Goal: Task Accomplishment & Management: Manage account settings

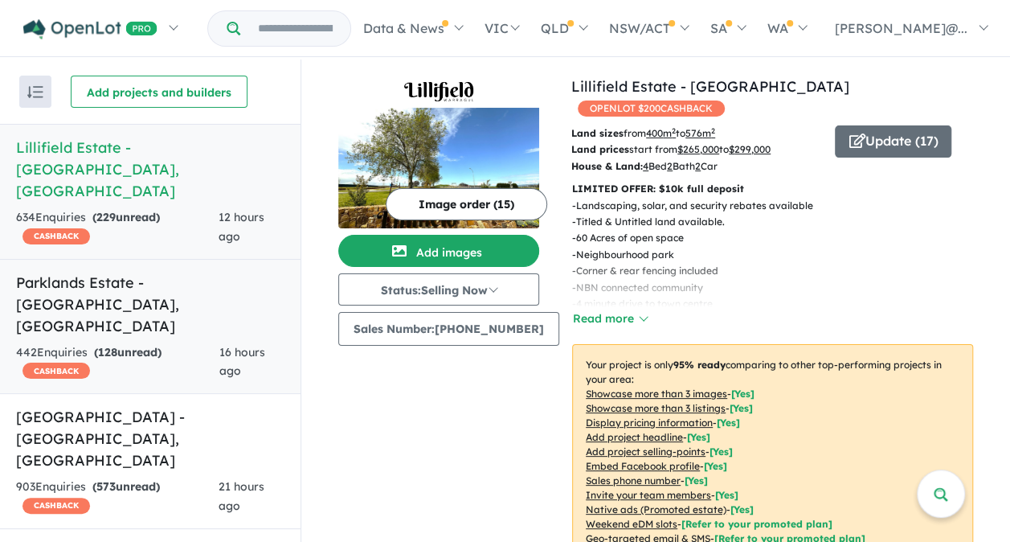
click at [172, 272] on h5 "Parklands Estate - [GEOGRAPHIC_DATA] , [GEOGRAPHIC_DATA]" at bounding box center [150, 304] width 268 height 65
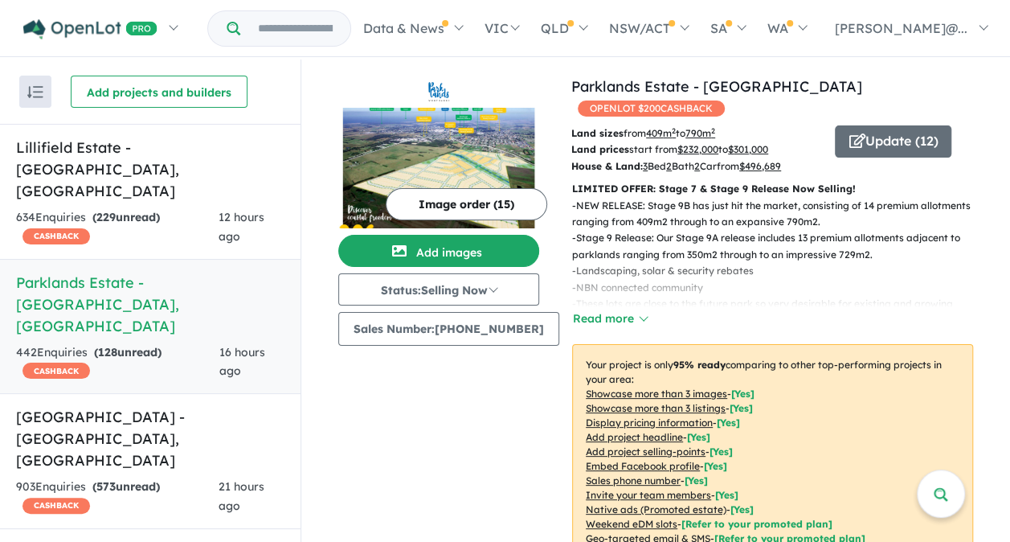
click at [435, 161] on img at bounding box center [438, 168] width 201 height 121
click at [884, 125] on button "Update ( 12 )" at bounding box center [893, 141] width 117 height 32
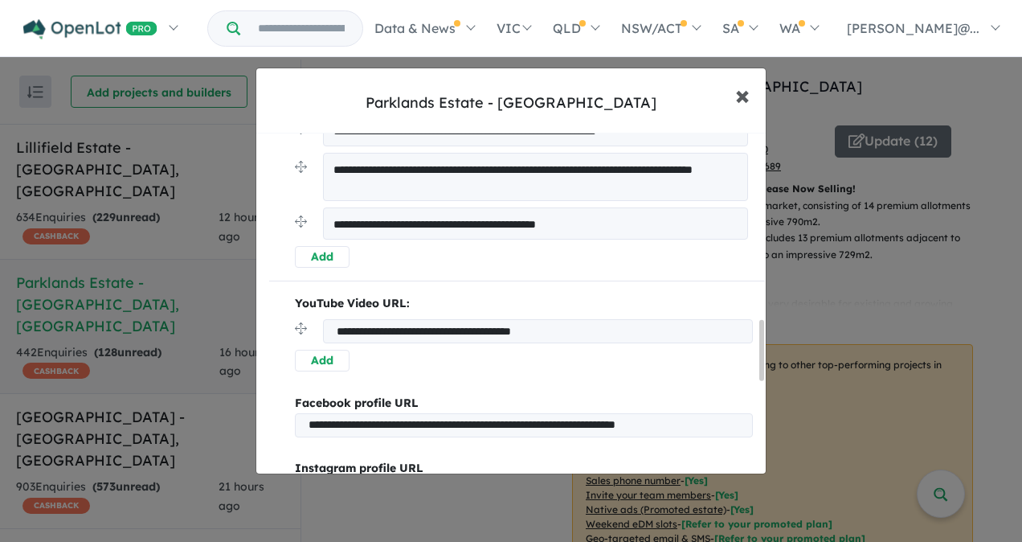
scroll to position [1015, 0]
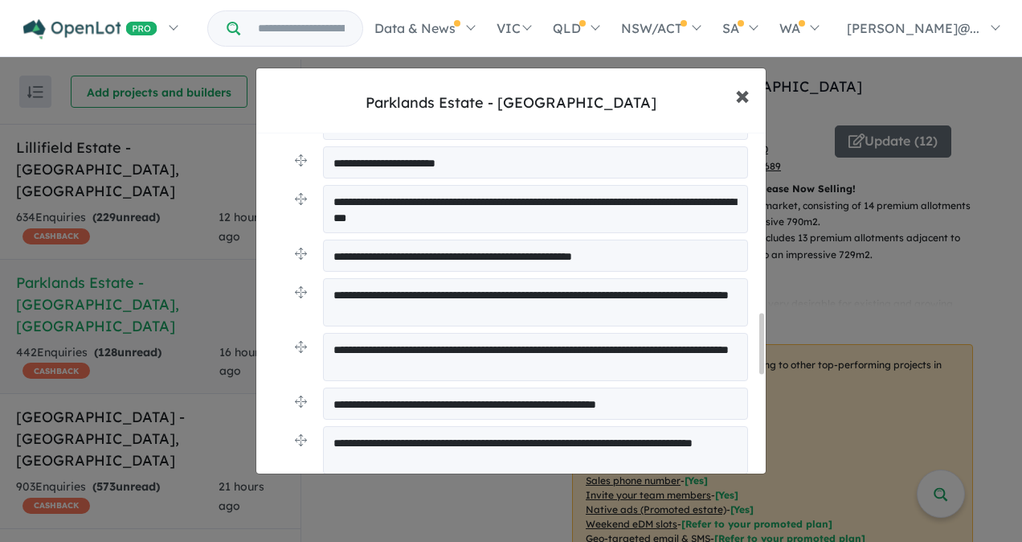
click at [747, 94] on span "×" at bounding box center [742, 94] width 14 height 35
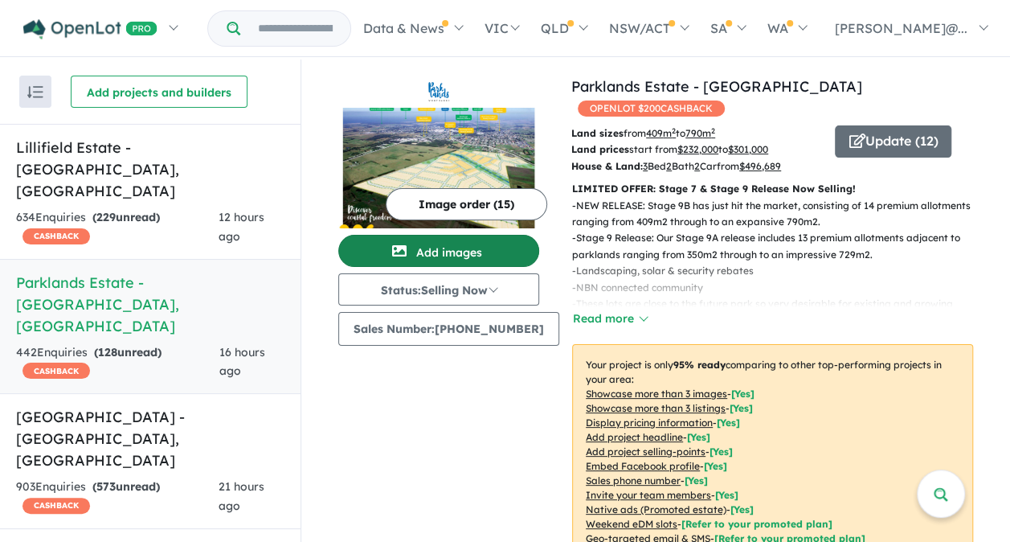
click at [448, 251] on button "Add images" at bounding box center [438, 251] width 201 height 32
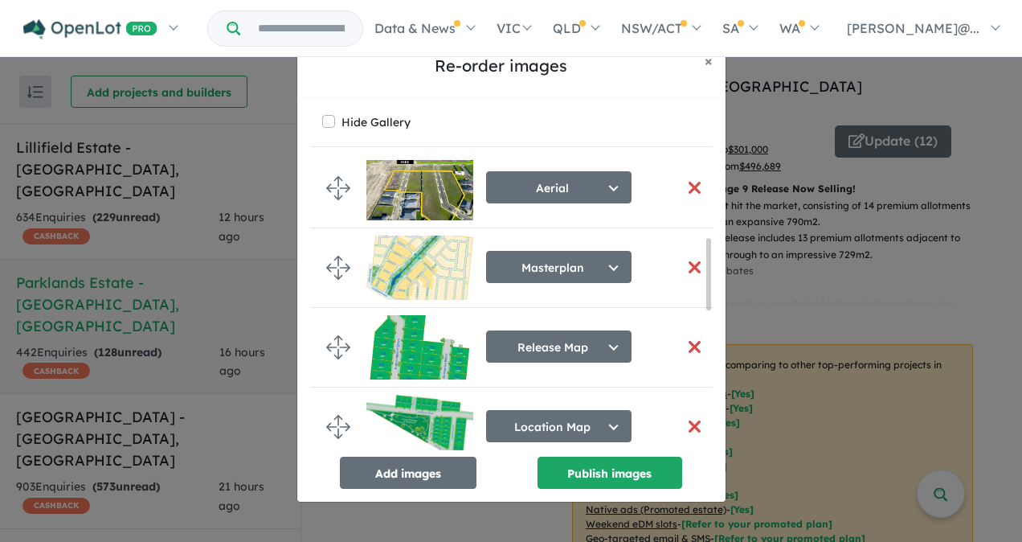
scroll to position [249, 0]
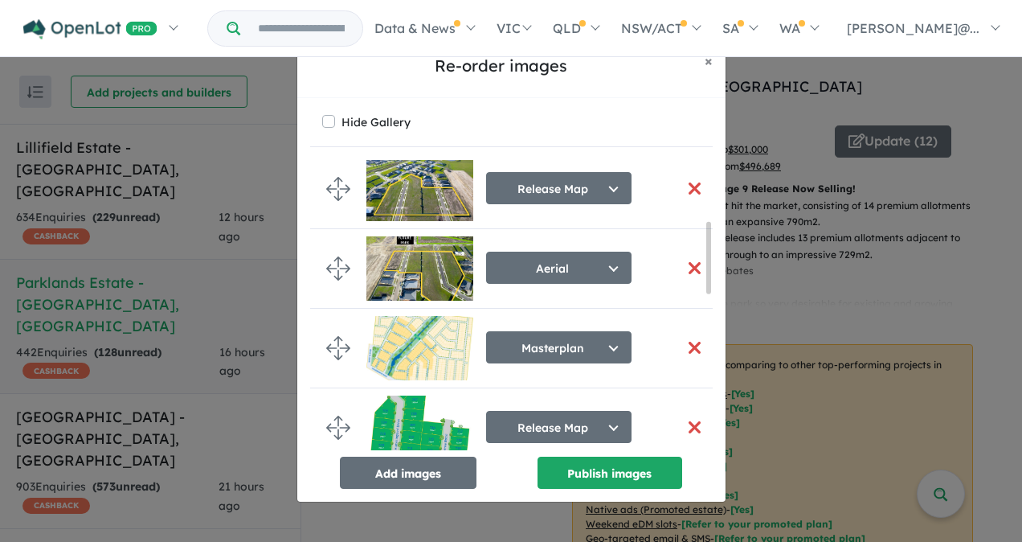
click at [688, 342] on button "button" at bounding box center [695, 347] width 34 height 35
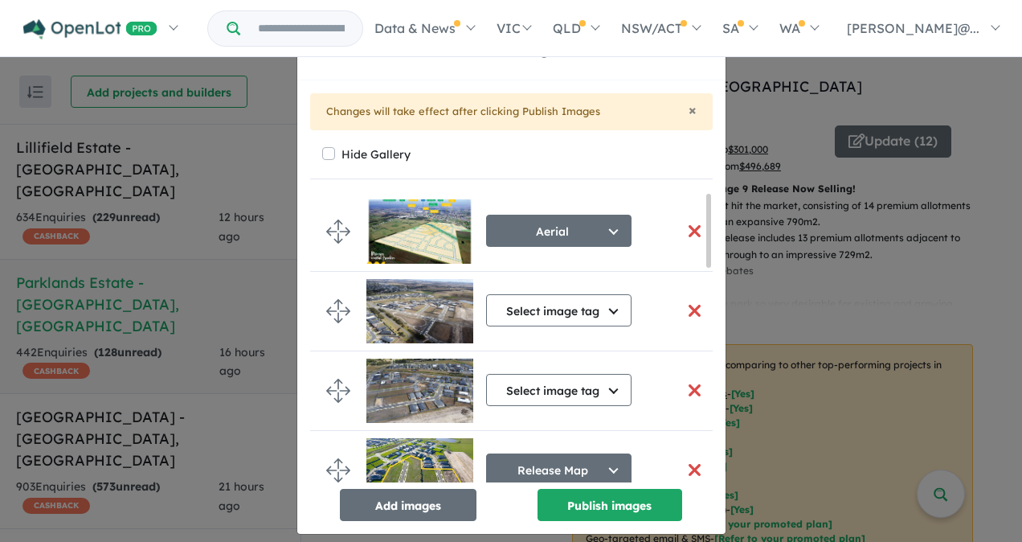
scroll to position [0, 0]
click at [418, 505] on button "Add images" at bounding box center [408, 505] width 137 height 32
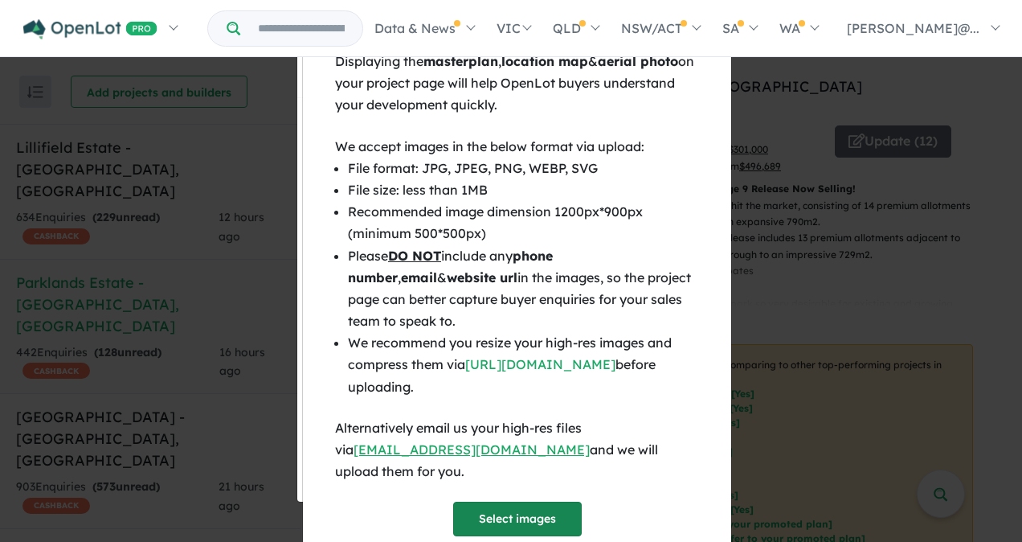
click at [532, 502] on button "Select images" at bounding box center [517, 519] width 129 height 35
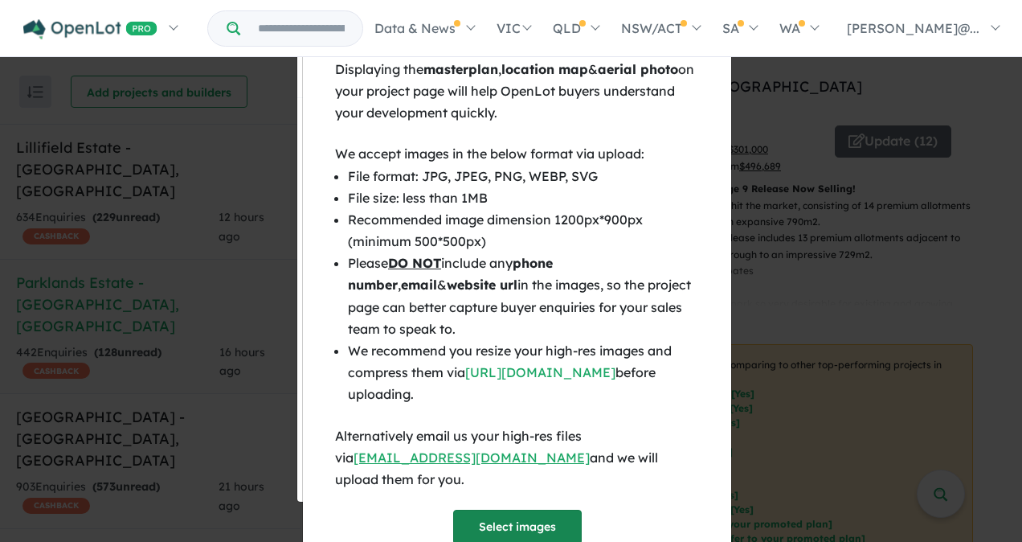
scroll to position [78, 0]
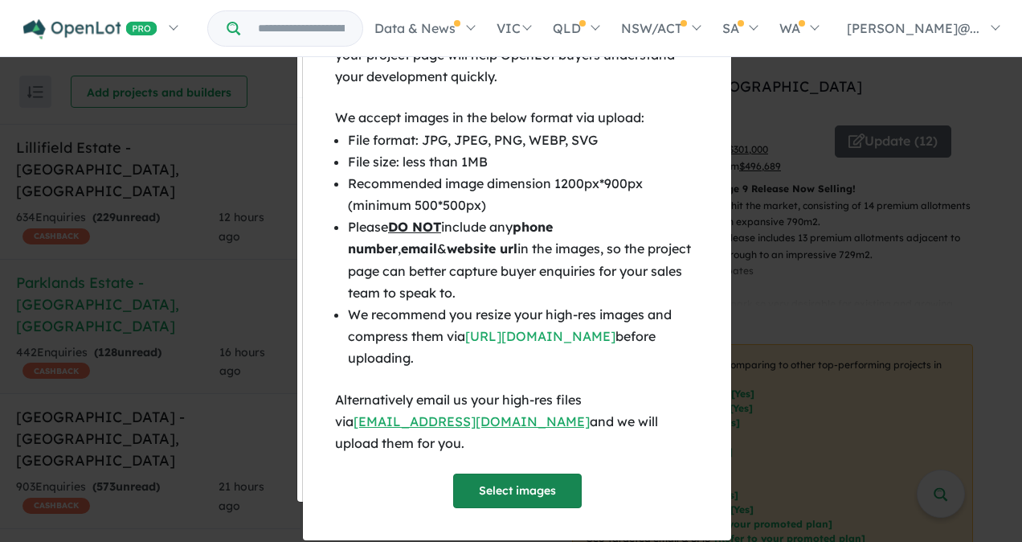
click at [520, 473] on button "Select images" at bounding box center [517, 490] width 129 height 35
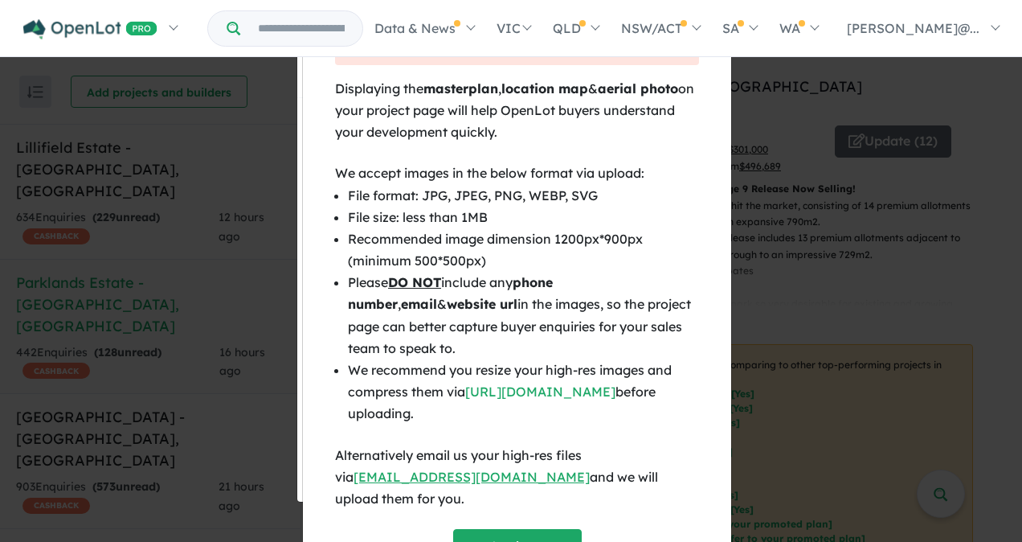
scroll to position [0, 0]
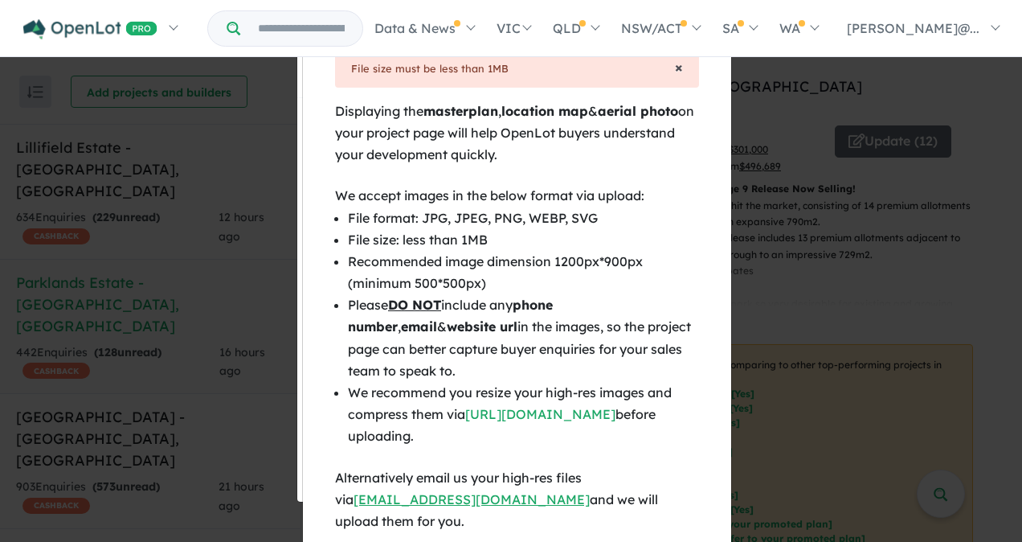
click at [675, 63] on span "×" at bounding box center [679, 67] width 8 height 18
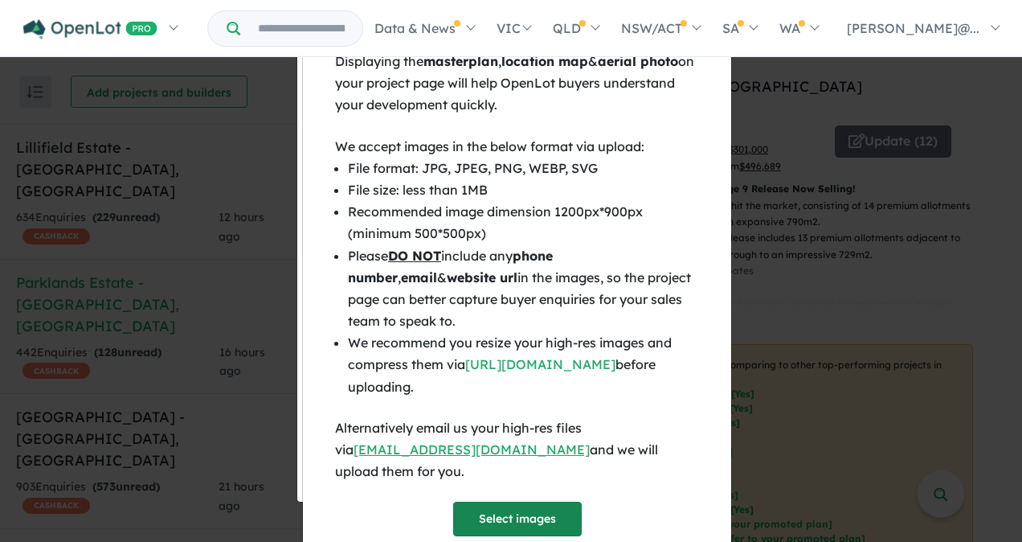
click at [522, 502] on button "Select images" at bounding box center [517, 519] width 129 height 35
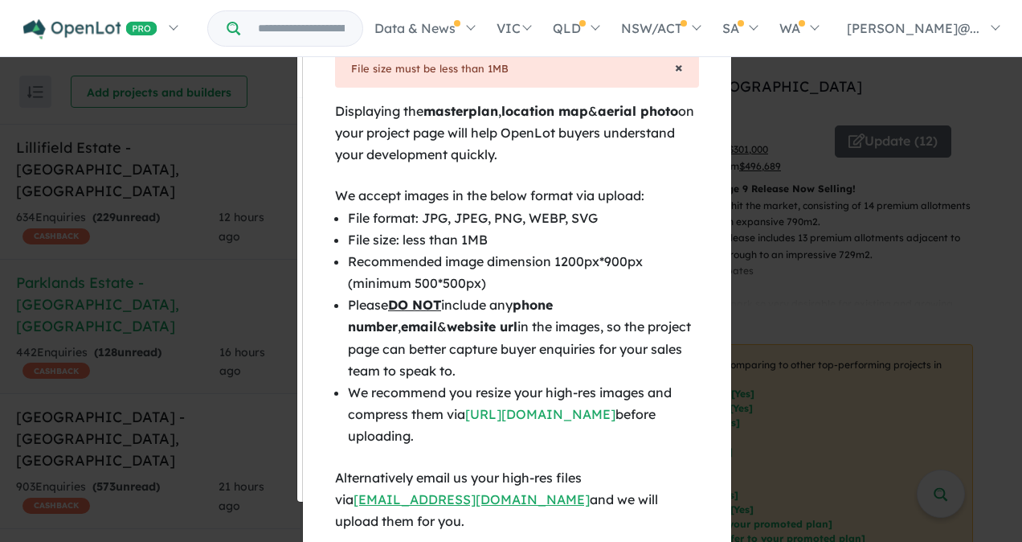
drag, startPoint x: 672, startPoint y: 66, endPoint x: 682, endPoint y: 100, distance: 35.9
click at [675, 66] on span "×" at bounding box center [679, 67] width 8 height 18
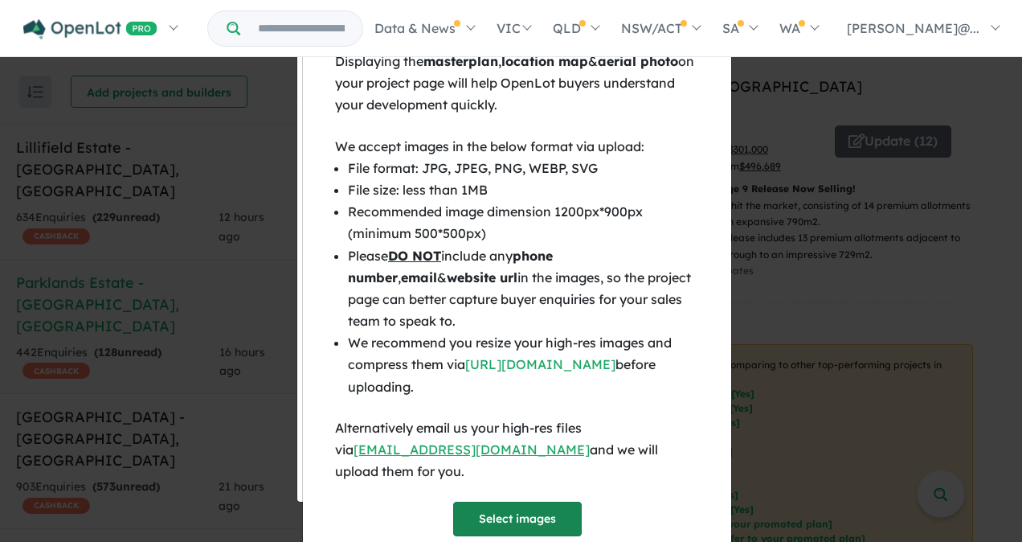
click at [501, 502] on button "Select images" at bounding box center [517, 519] width 129 height 35
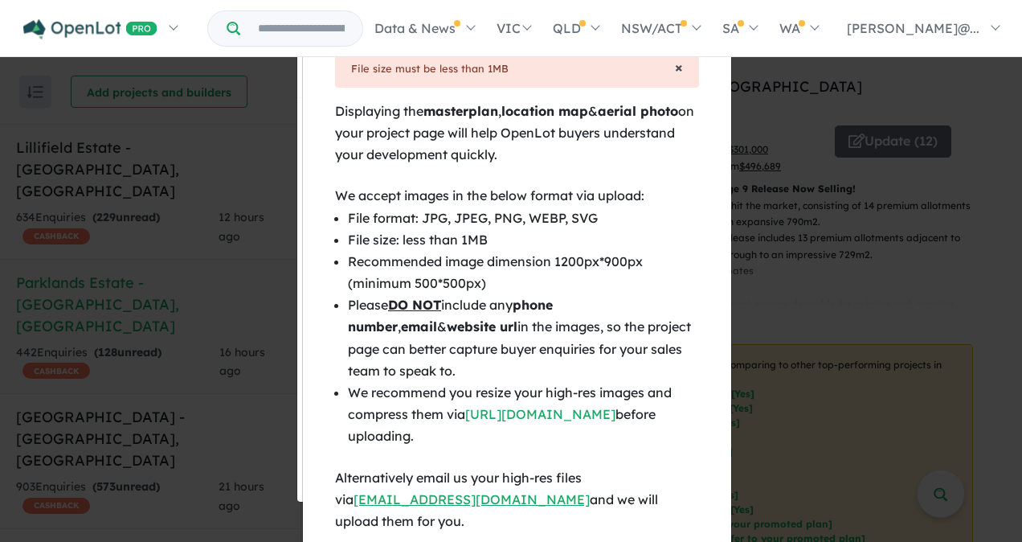
click at [675, 65] on span "×" at bounding box center [679, 67] width 8 height 18
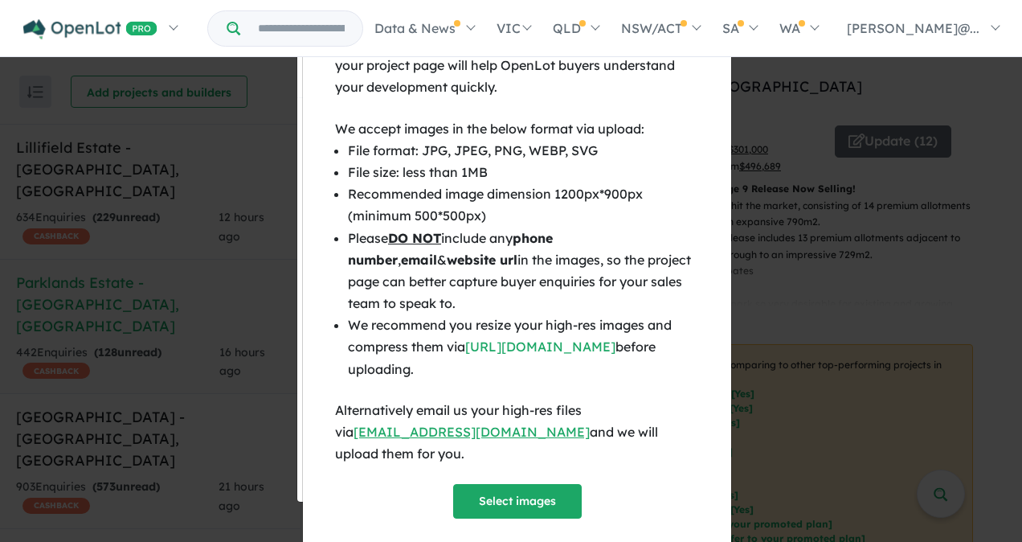
scroll to position [28, 0]
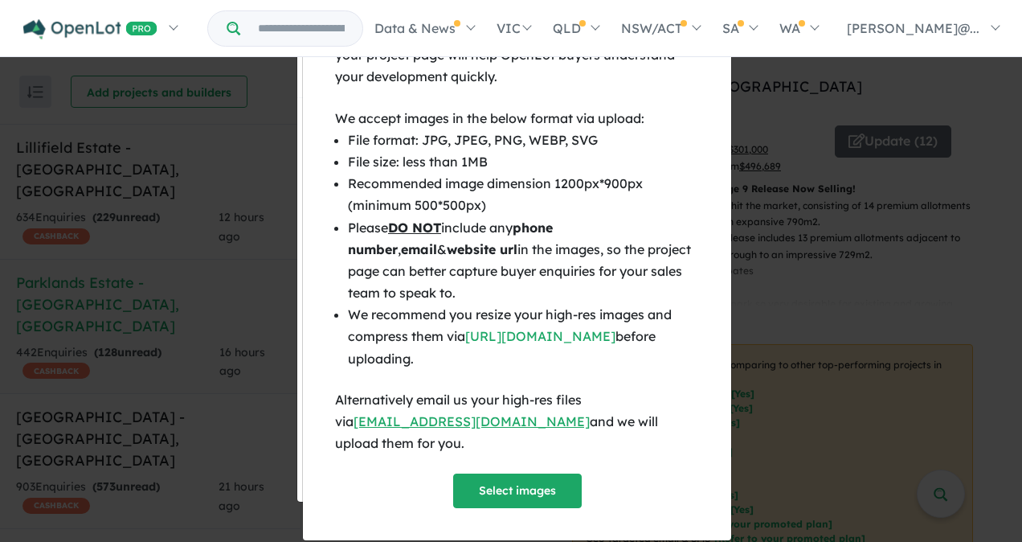
click at [962, 282] on div "× Close Displaying the masterplan , location map & aerial photo on your project…" at bounding box center [511, 271] width 1022 height 542
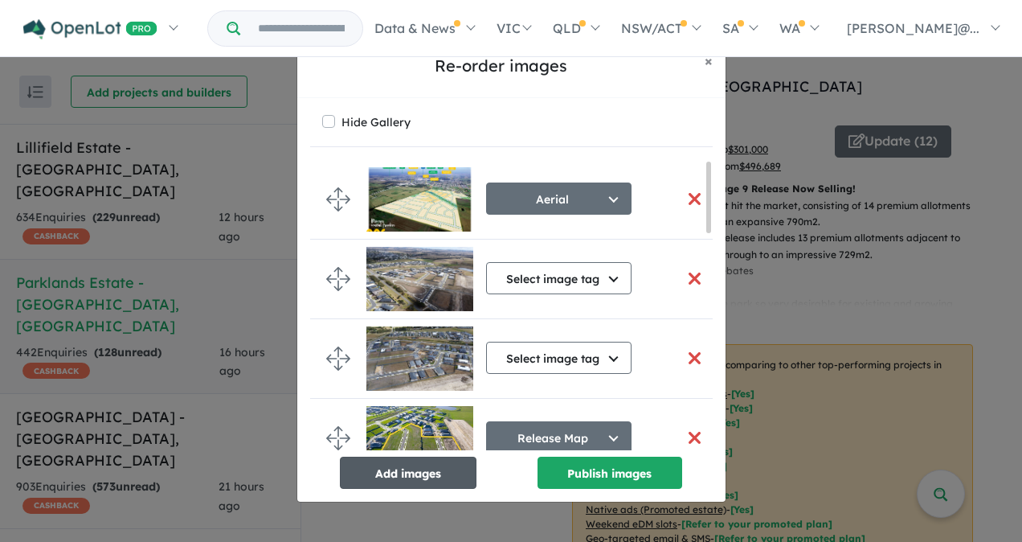
click at [444, 471] on button "Add images" at bounding box center [408, 473] width 137 height 32
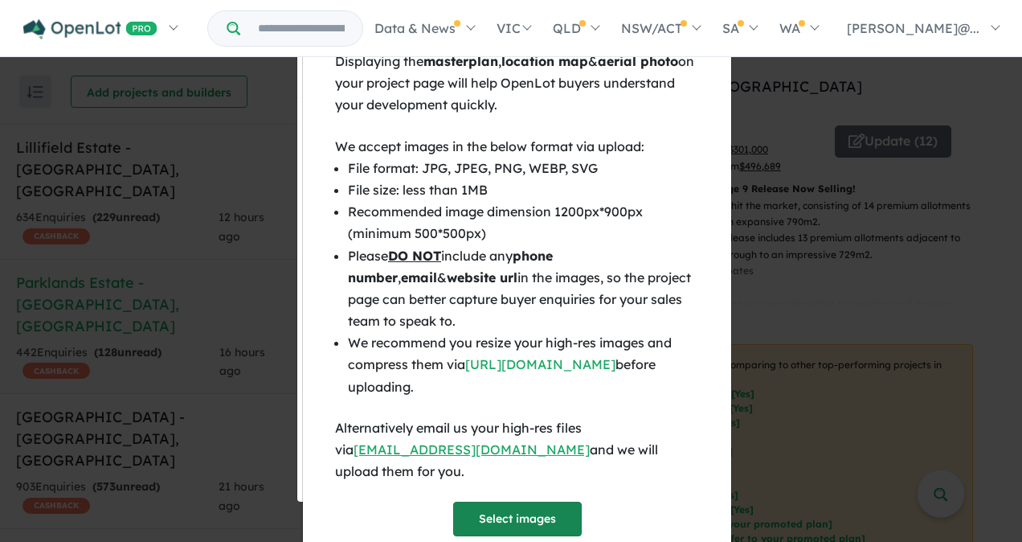
click at [530, 502] on button "Select images" at bounding box center [517, 519] width 129 height 35
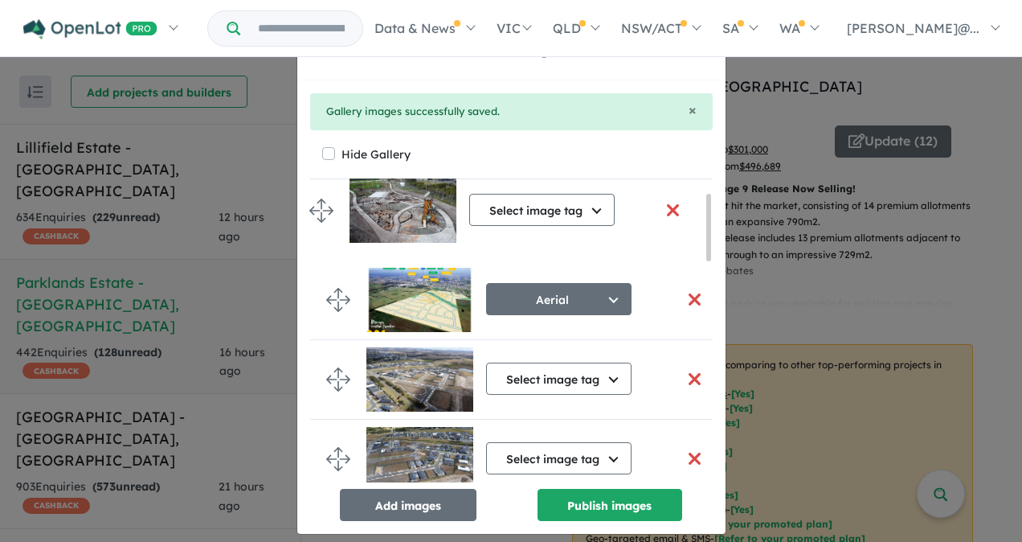
scroll to position [0, 0]
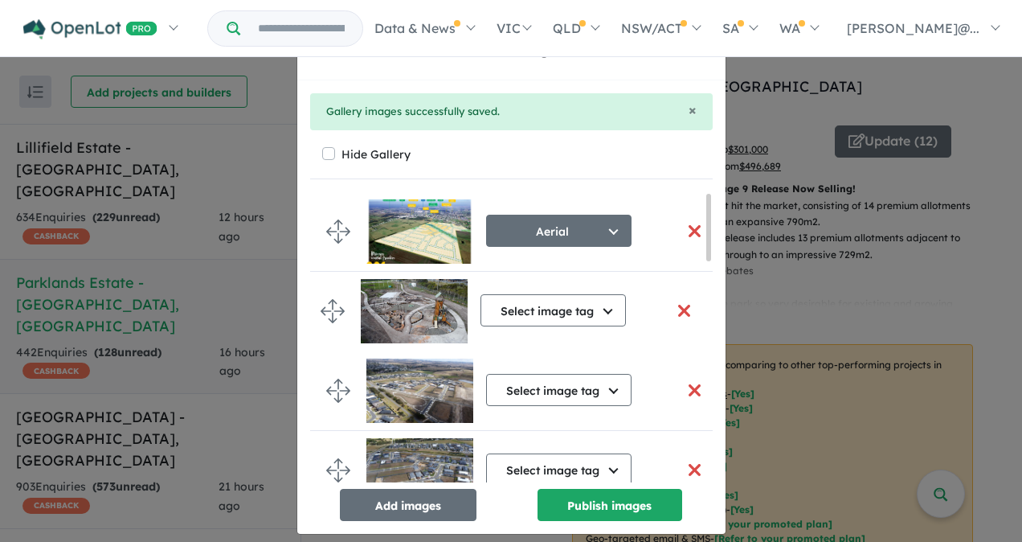
drag, startPoint x: 327, startPoint y: 445, endPoint x: 328, endPoint y: 308, distance: 137.4
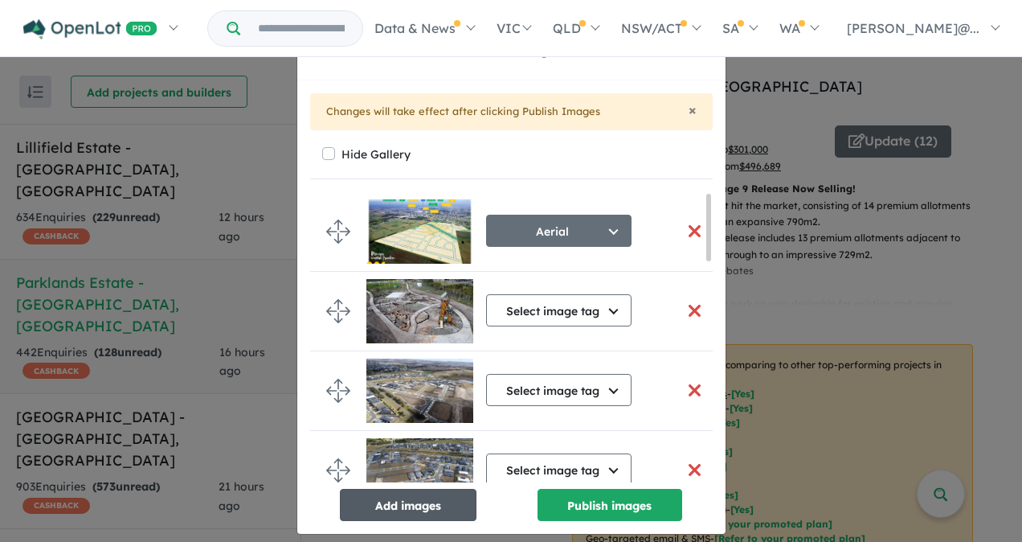
click at [397, 504] on button "Add images" at bounding box center [408, 505] width 137 height 32
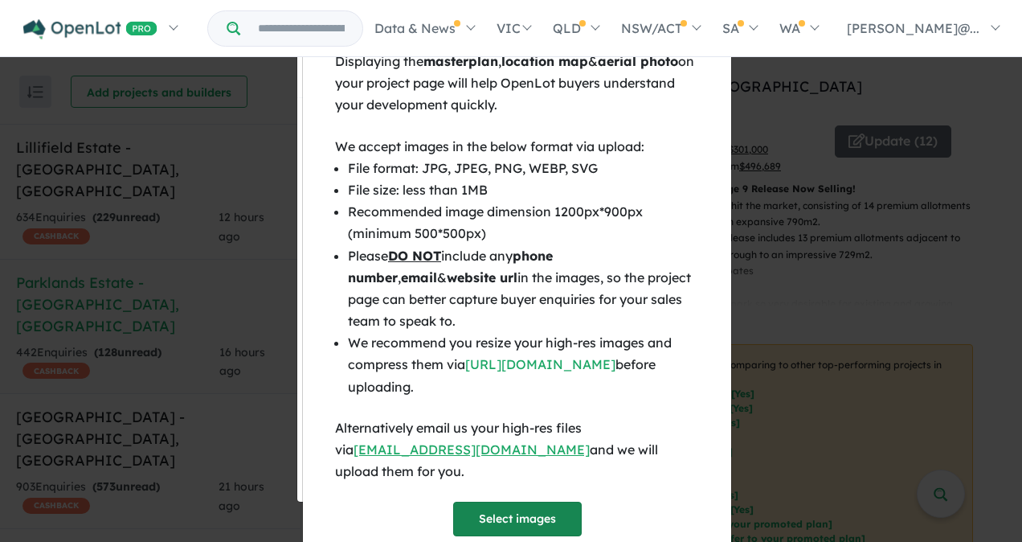
click at [524, 502] on button "Select images" at bounding box center [517, 519] width 129 height 35
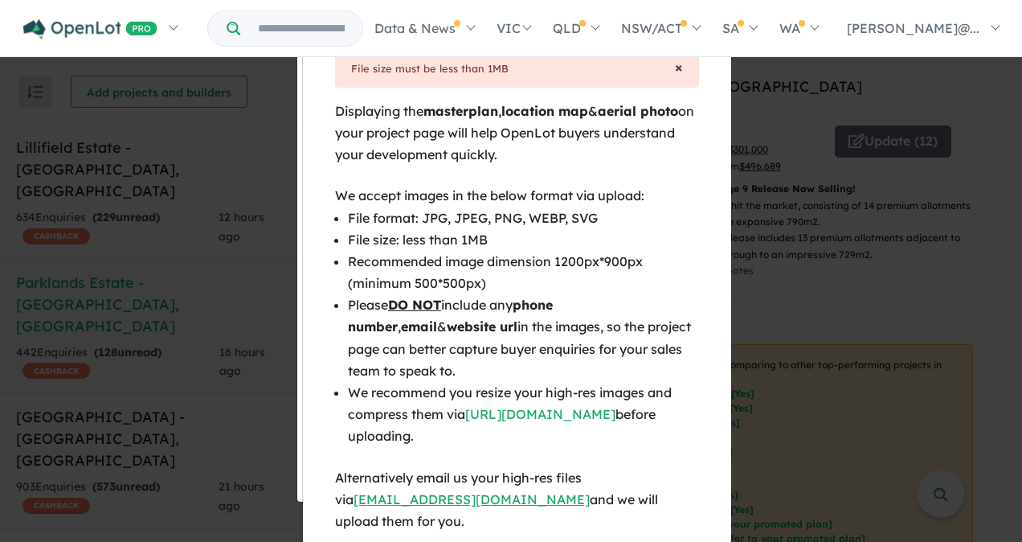
click at [675, 60] on span "×" at bounding box center [679, 67] width 8 height 18
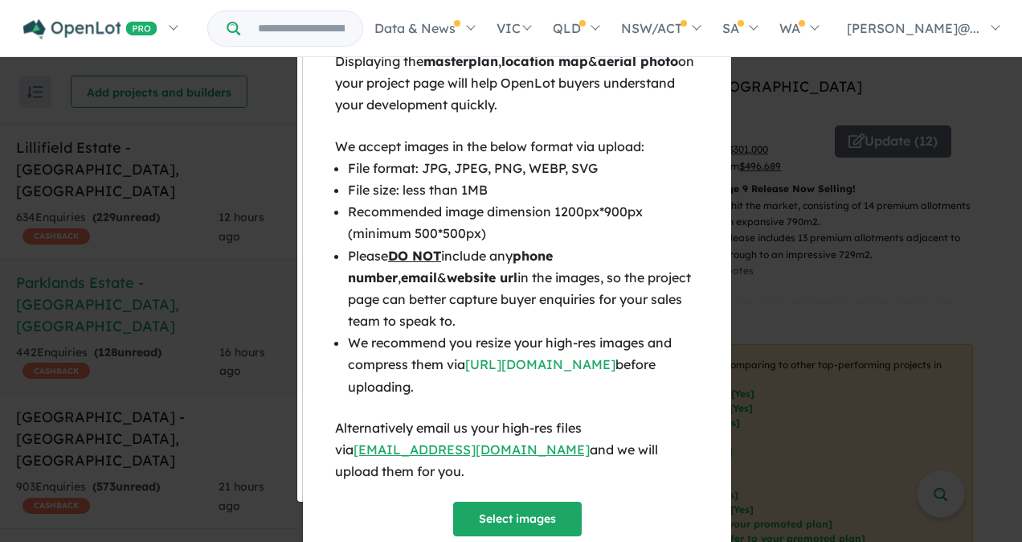
scroll to position [28, 0]
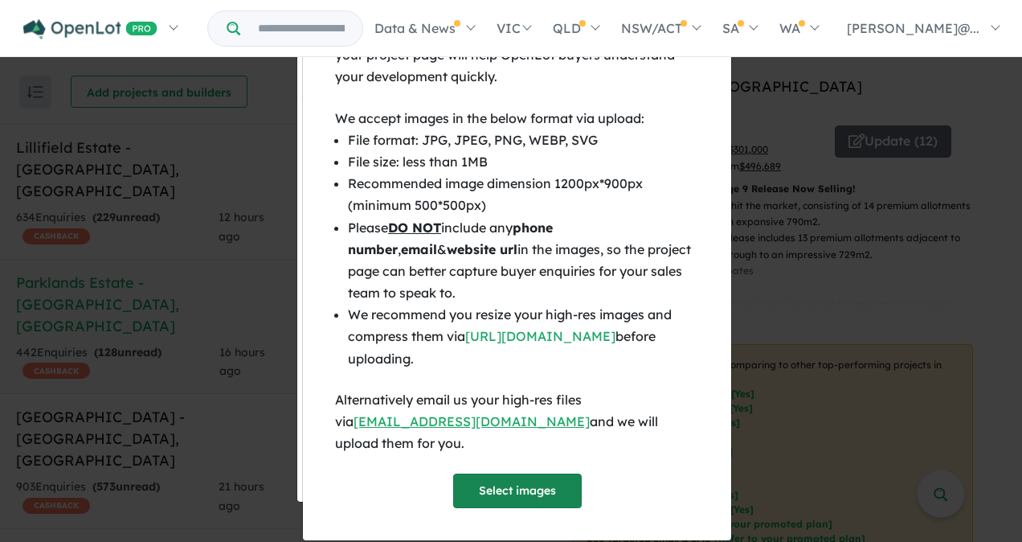
click at [507, 473] on button "Select images" at bounding box center [517, 490] width 129 height 35
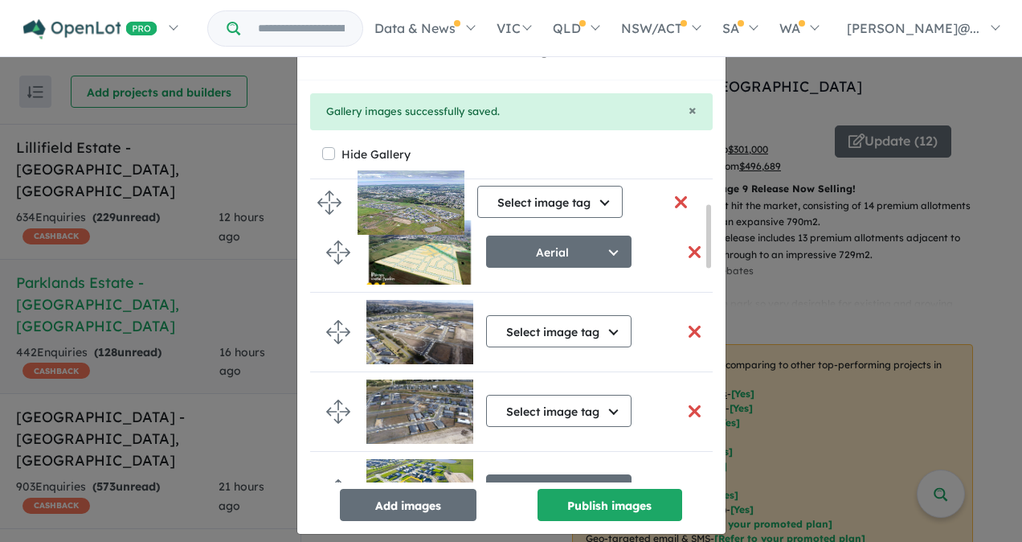
scroll to position [0, 0]
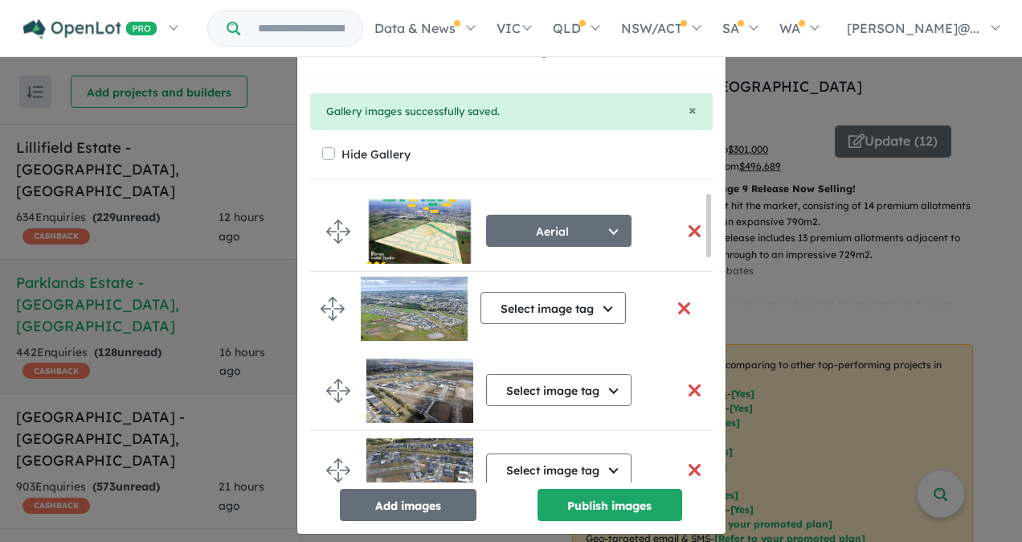
drag, startPoint x: 326, startPoint y: 447, endPoint x: 326, endPoint y: 307, distance: 139.8
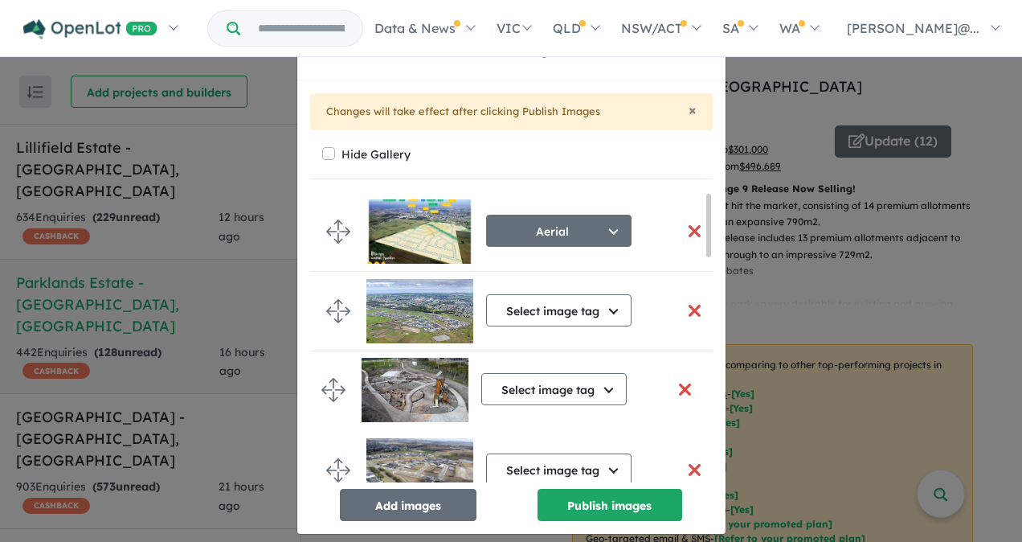
drag, startPoint x: 331, startPoint y: 444, endPoint x: 333, endPoint y: 387, distance: 57.1
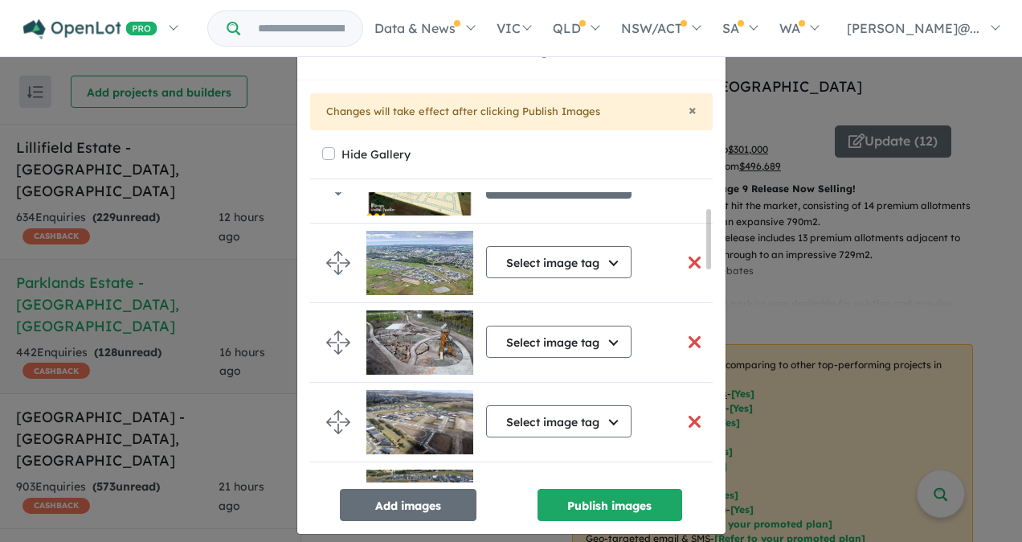
scroll to position [80, 0]
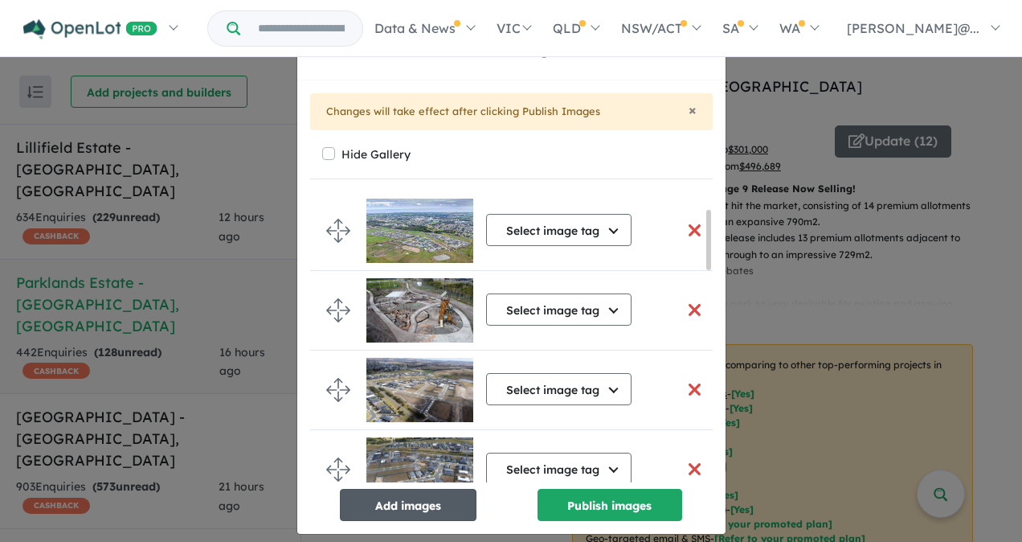
click at [395, 507] on button "Add images" at bounding box center [408, 505] width 137 height 32
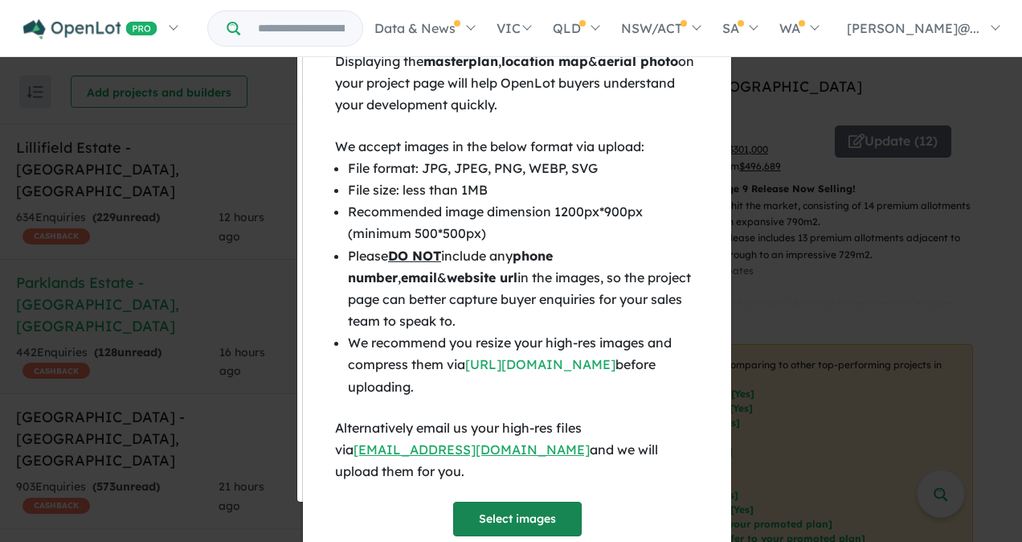
click at [518, 502] on button "Select images" at bounding box center [517, 519] width 129 height 35
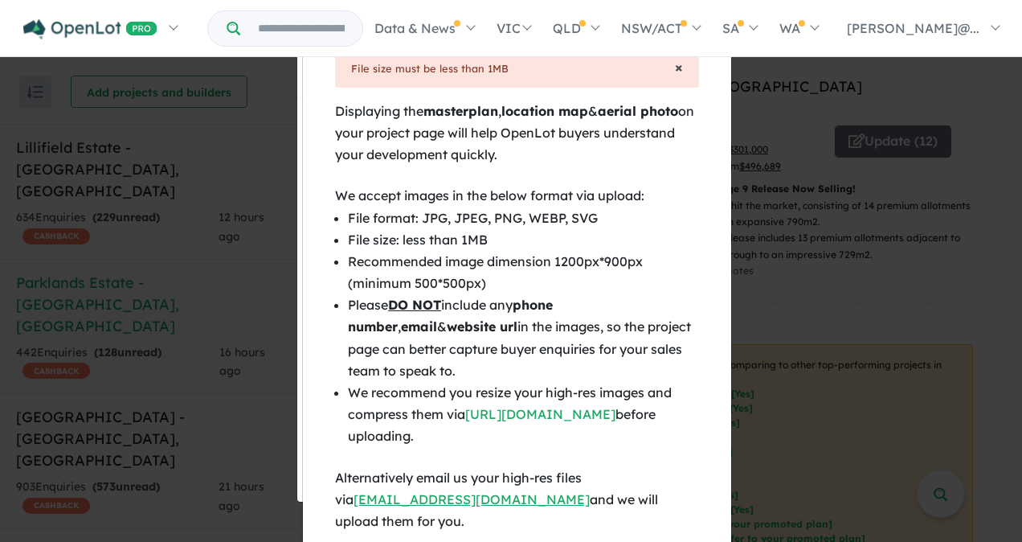
click at [675, 64] on span "×" at bounding box center [679, 67] width 8 height 18
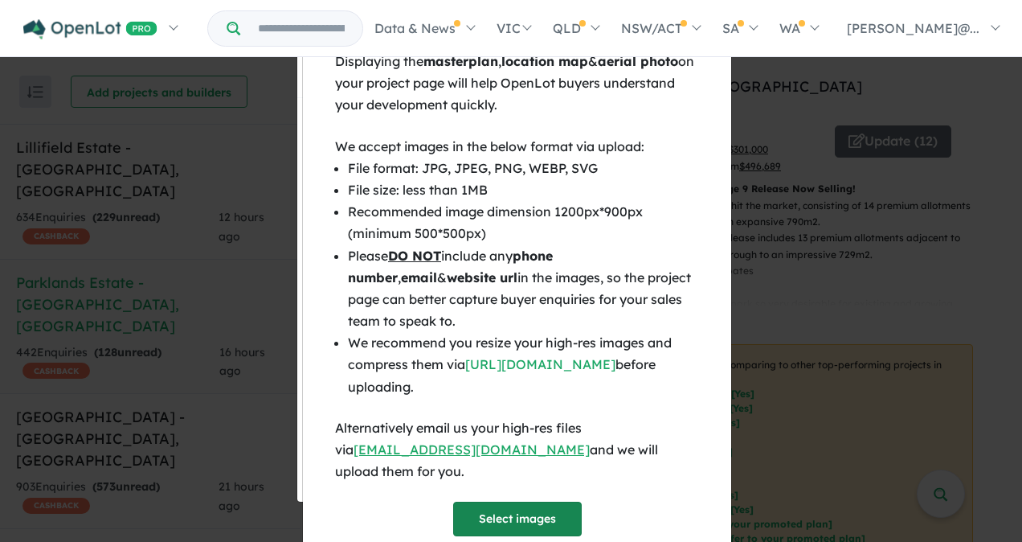
click at [518, 502] on button "Select images" at bounding box center [517, 519] width 129 height 35
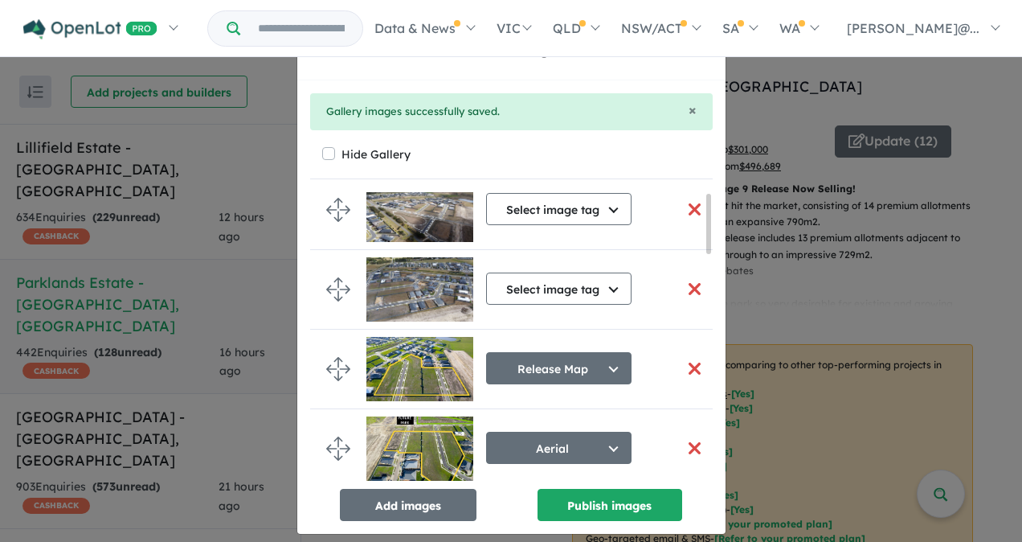
scroll to position [0, 0]
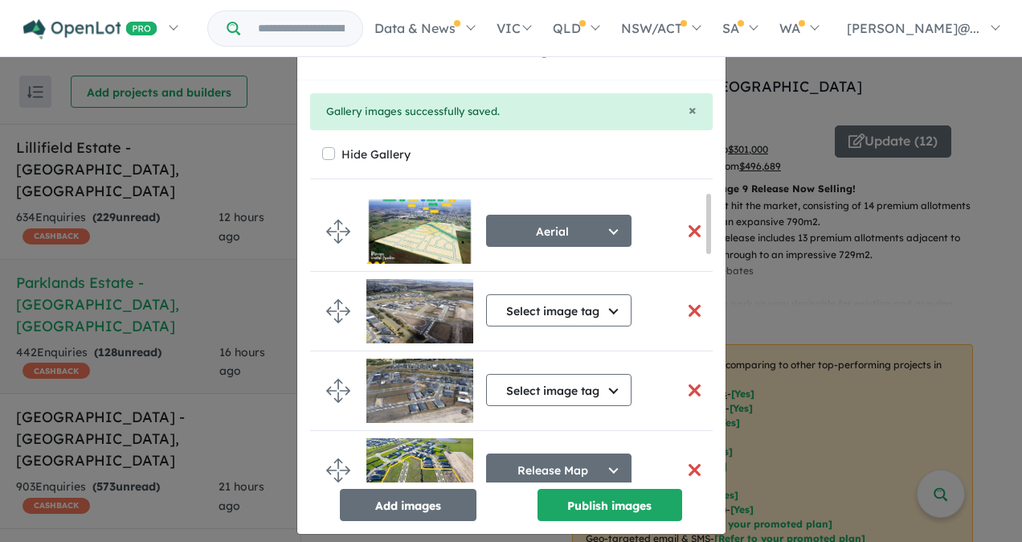
click at [681, 312] on button "button" at bounding box center [695, 310] width 34 height 35
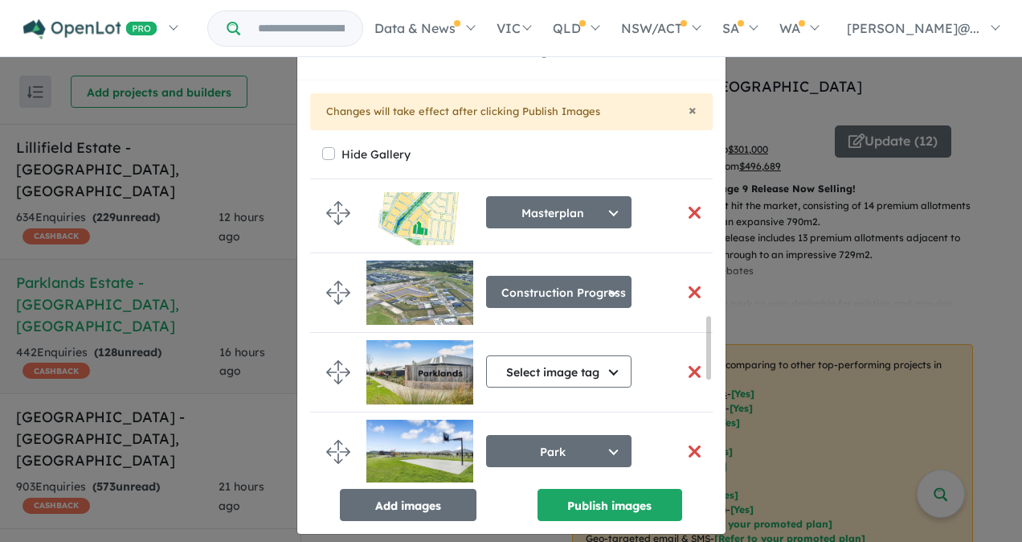
scroll to position [482, 0]
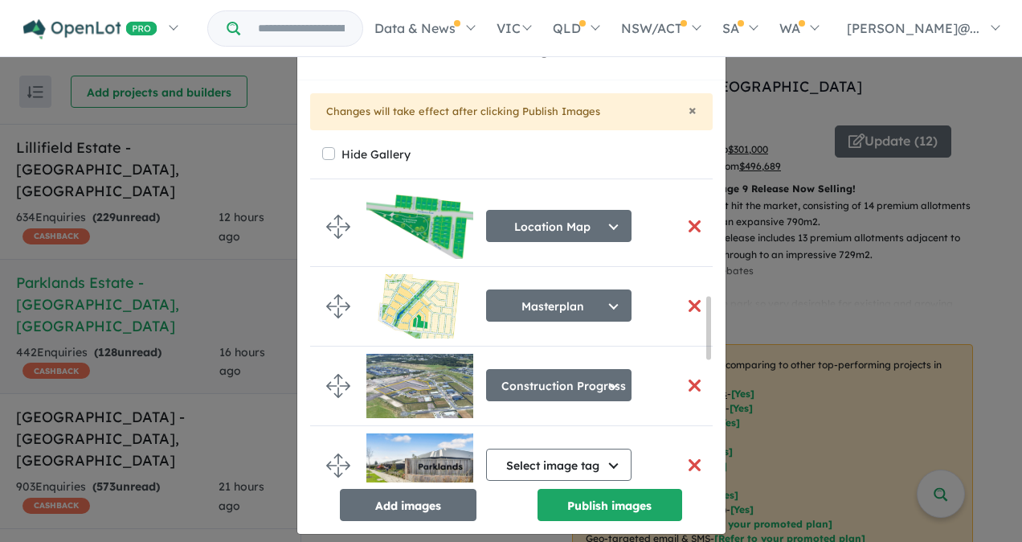
click at [685, 382] on button "button" at bounding box center [695, 385] width 34 height 35
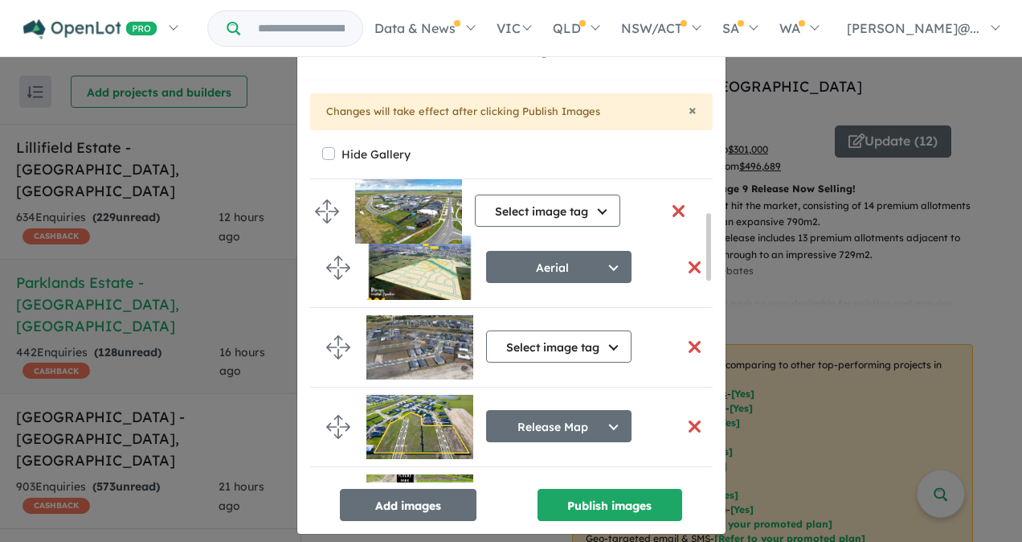
scroll to position [0, 0]
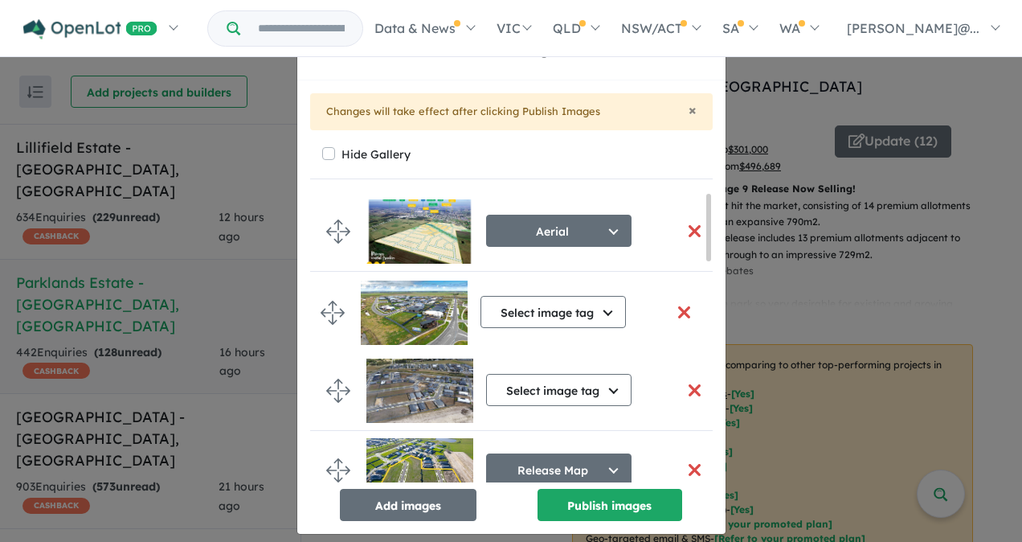
drag, startPoint x: 334, startPoint y: 444, endPoint x: 334, endPoint y: 309, distance: 135.8
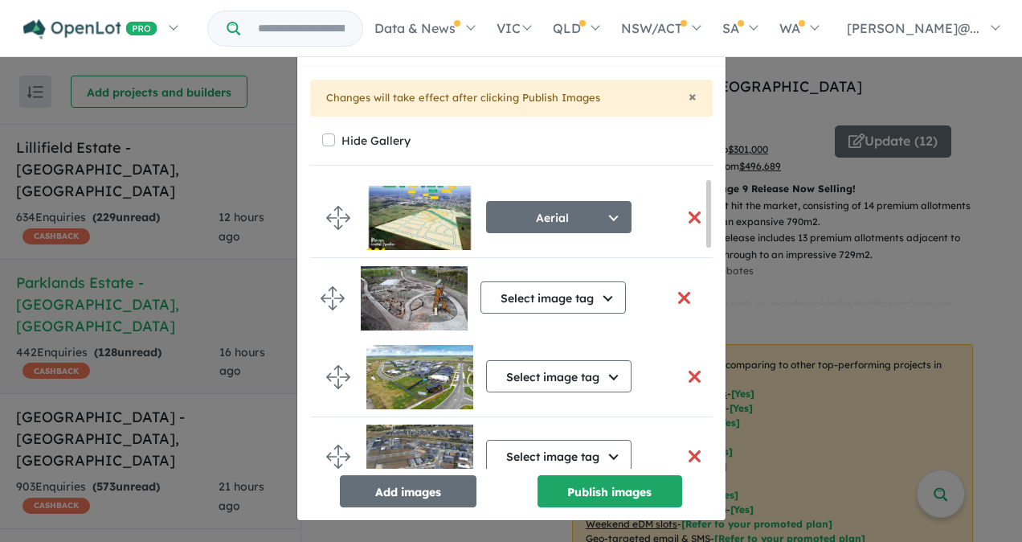
drag, startPoint x: 330, startPoint y: 357, endPoint x: 331, endPoint y: 300, distance: 57.1
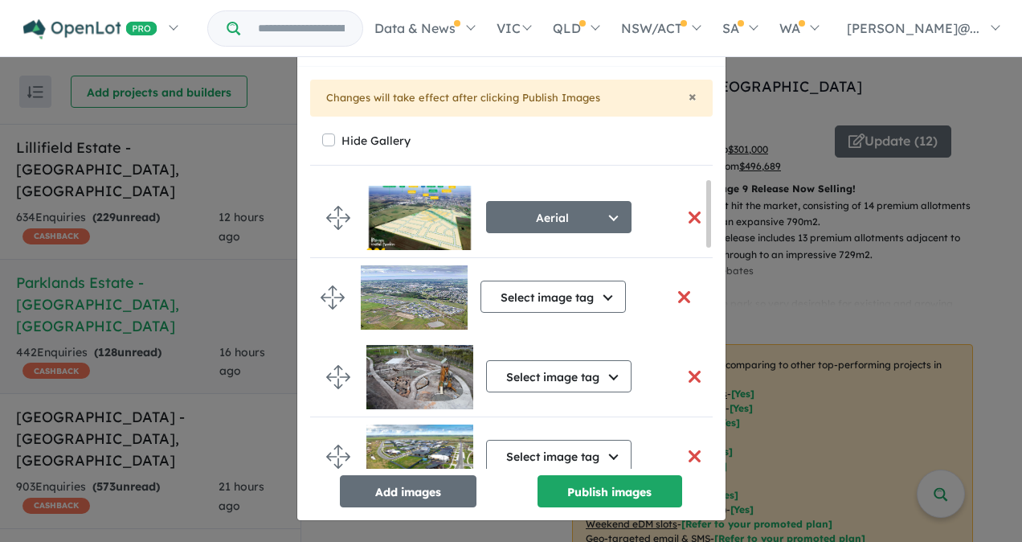
drag, startPoint x: 338, startPoint y: 428, endPoint x: 338, endPoint y: 291, distance: 137.4
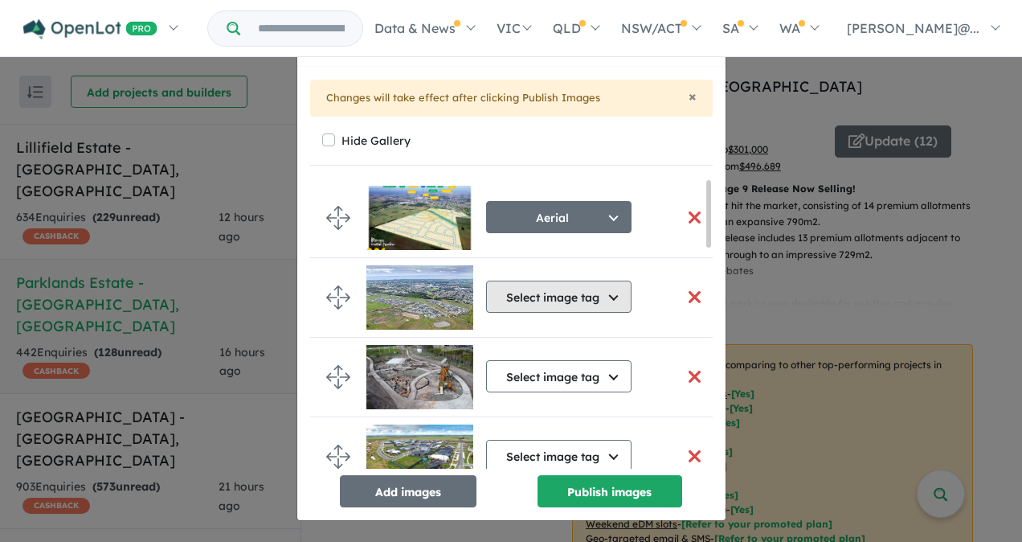
click at [611, 292] on button "Select image tag" at bounding box center [558, 296] width 145 height 32
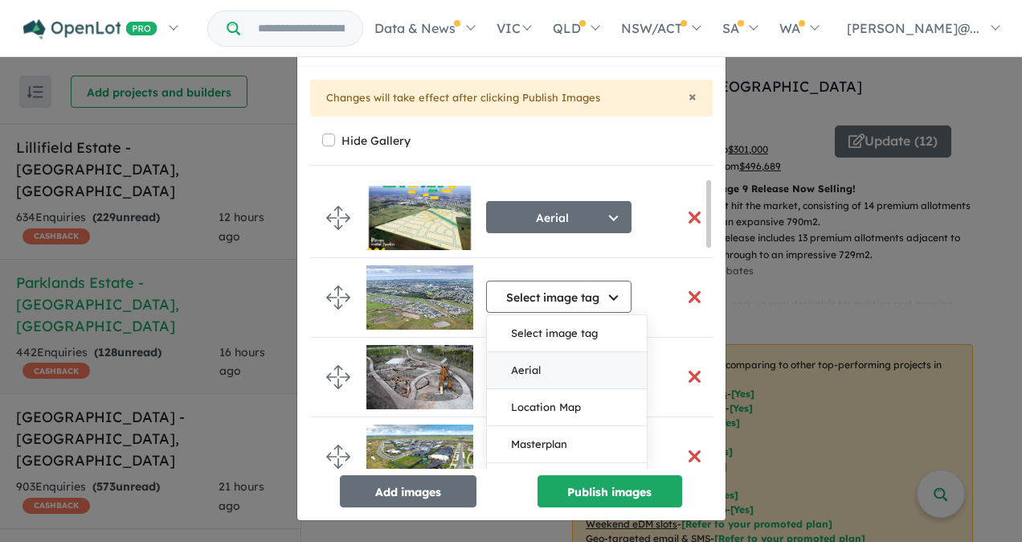
click at [523, 365] on button "Aerial" at bounding box center [567, 370] width 160 height 37
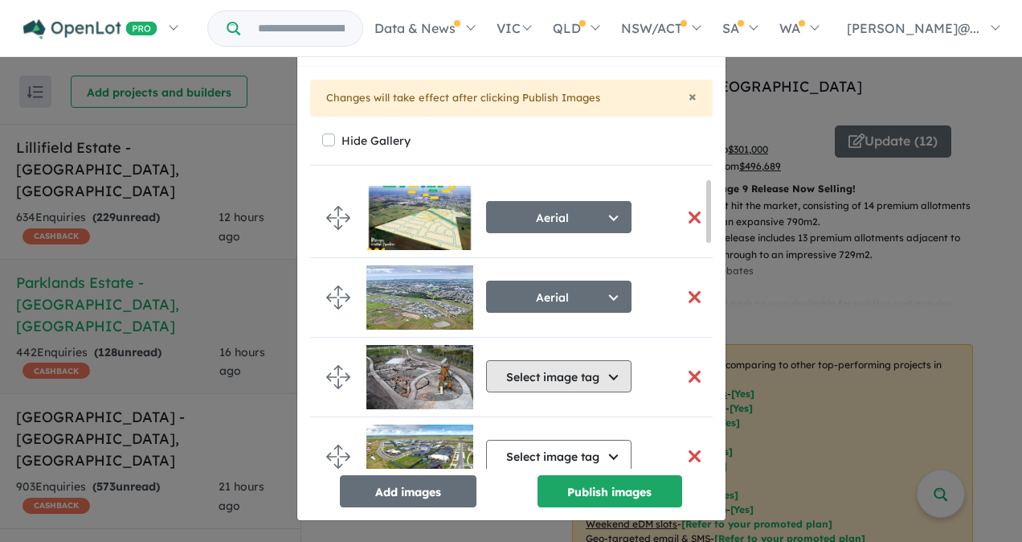
click at [559, 363] on button "Select image tag" at bounding box center [558, 376] width 145 height 32
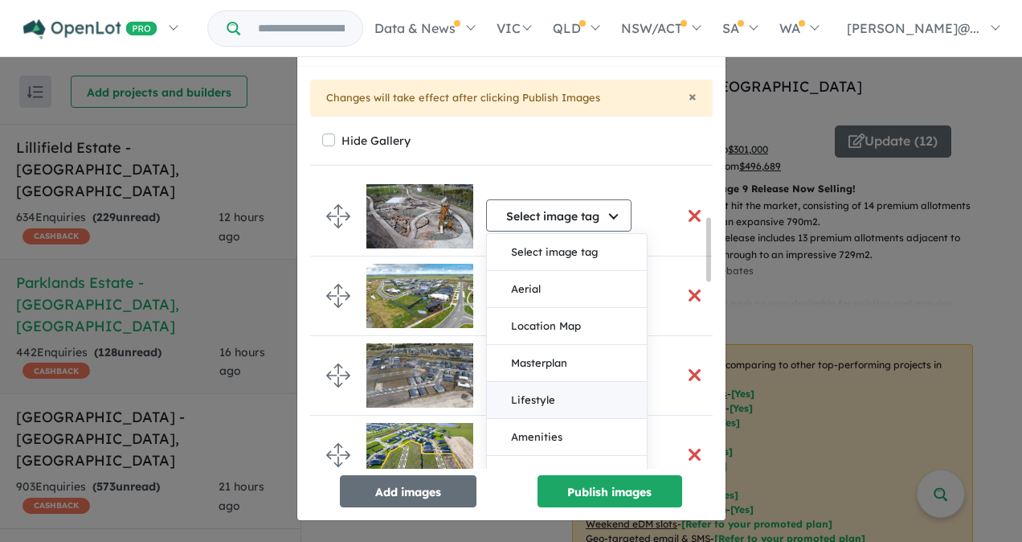
scroll to position [241, 0]
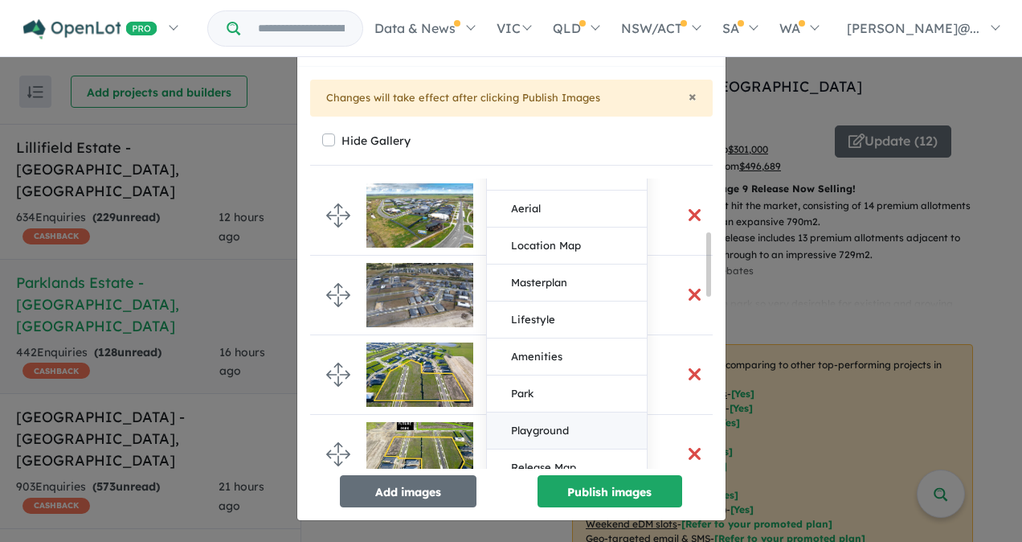
click at [530, 424] on button "Playground" at bounding box center [567, 430] width 160 height 37
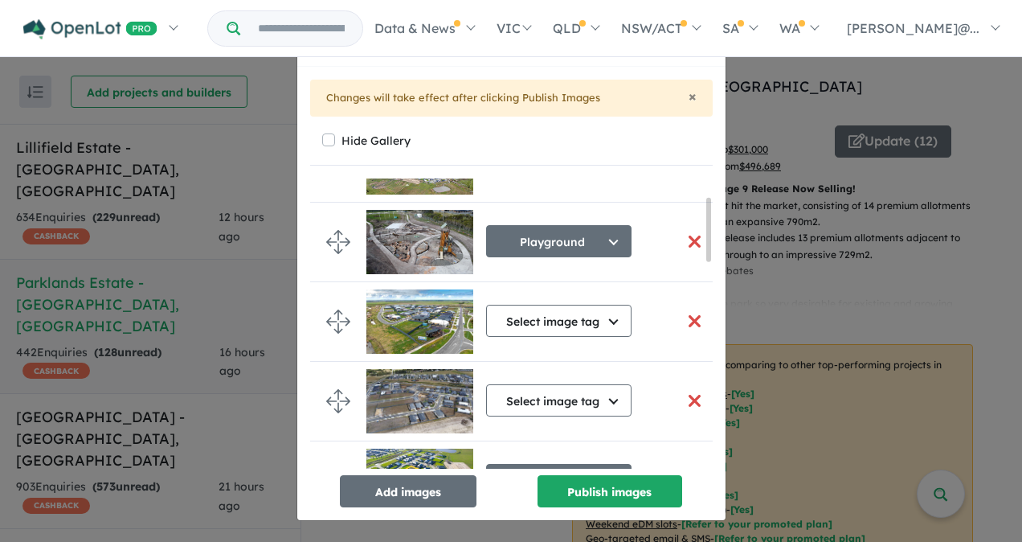
scroll to position [161, 0]
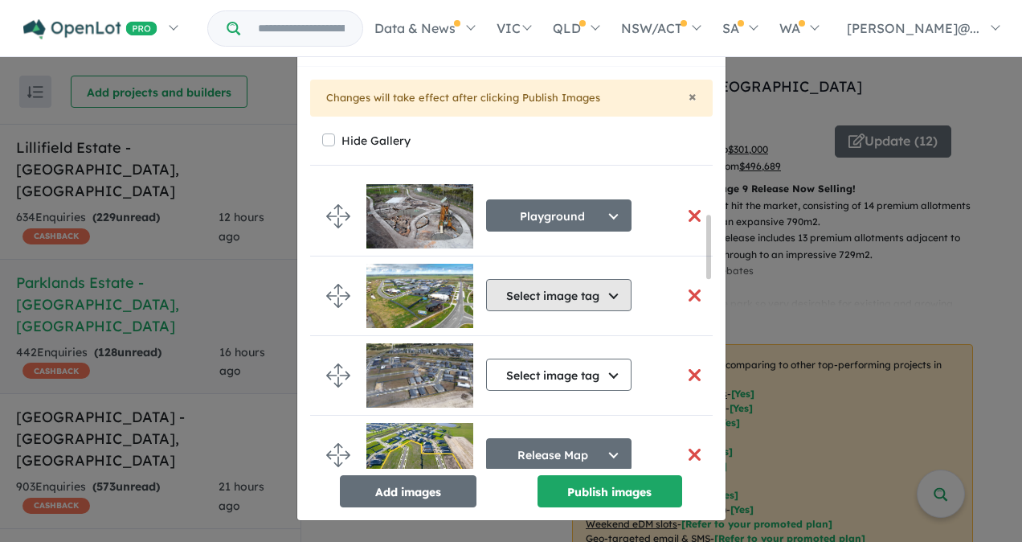
click at [588, 297] on button "Select image tag" at bounding box center [558, 295] width 145 height 32
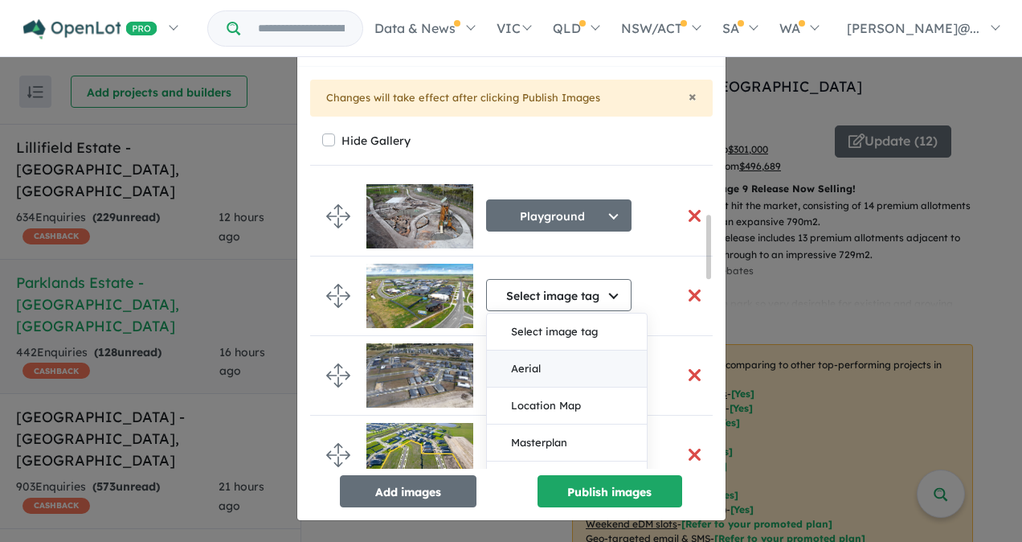
click at [535, 365] on button "Aerial" at bounding box center [567, 368] width 160 height 37
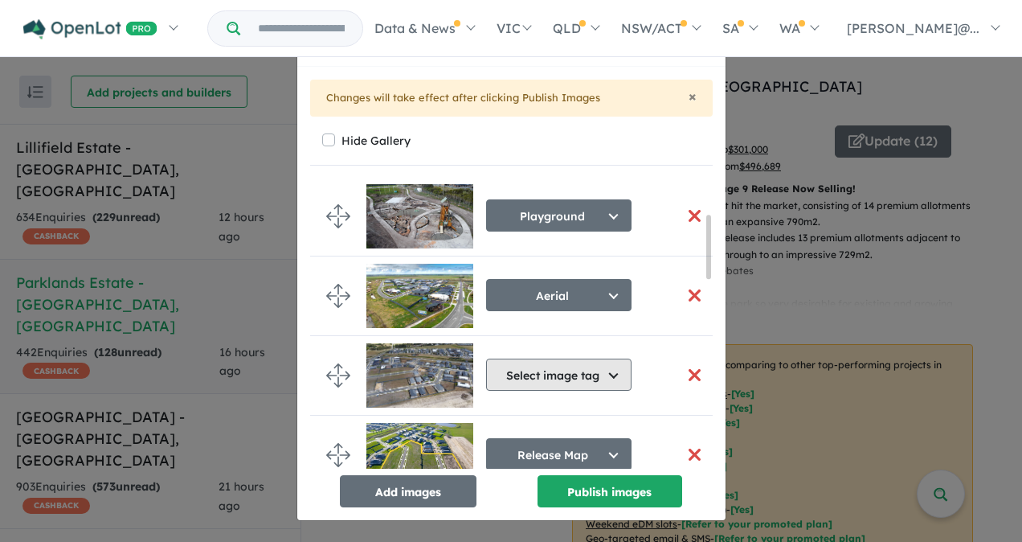
click at [557, 375] on button "Select image tag" at bounding box center [558, 374] width 145 height 32
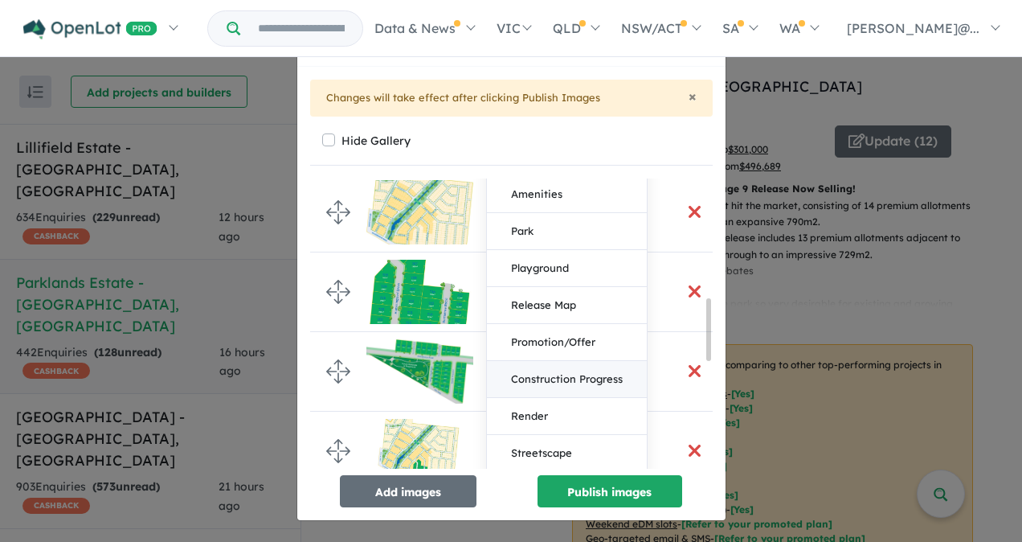
click at [551, 366] on button "Construction Progress" at bounding box center [567, 379] width 160 height 37
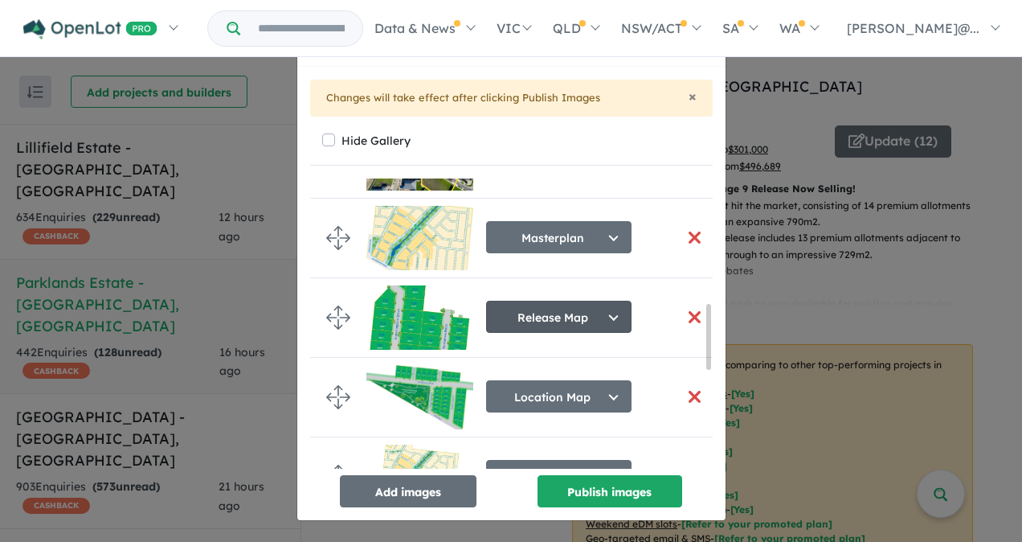
scroll to position [563, 0]
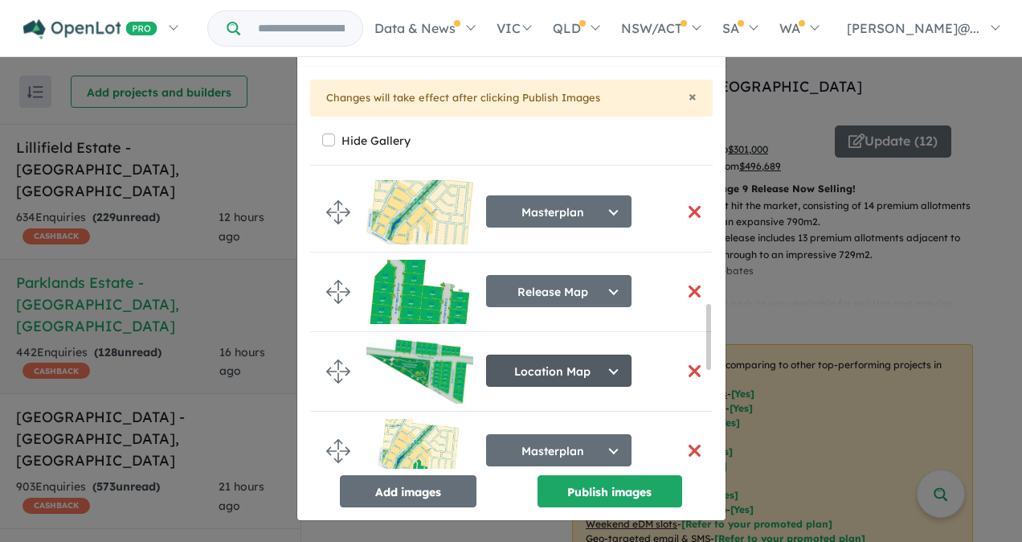
click at [579, 362] on button "Location Map" at bounding box center [558, 370] width 145 height 32
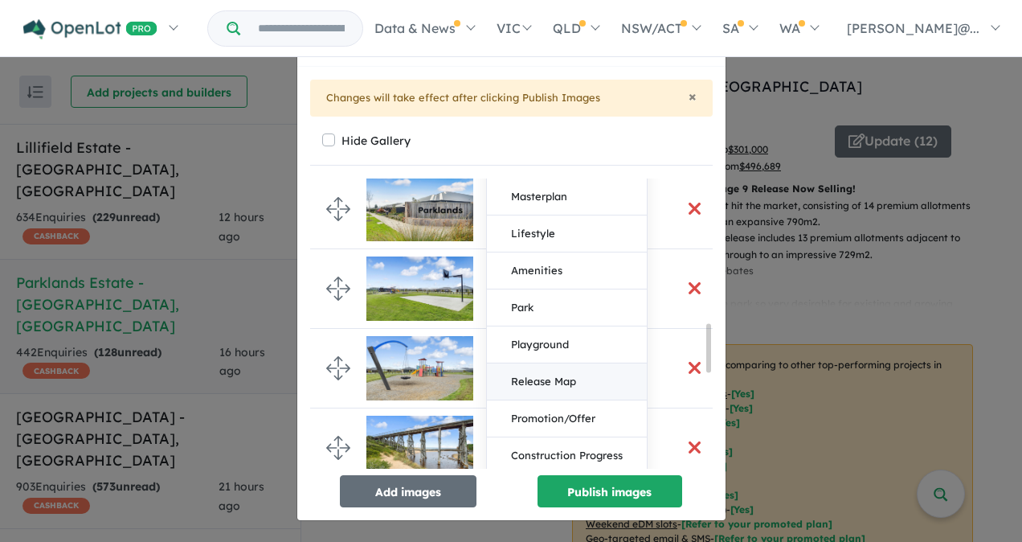
click at [534, 371] on button "Release Map" at bounding box center [567, 381] width 160 height 37
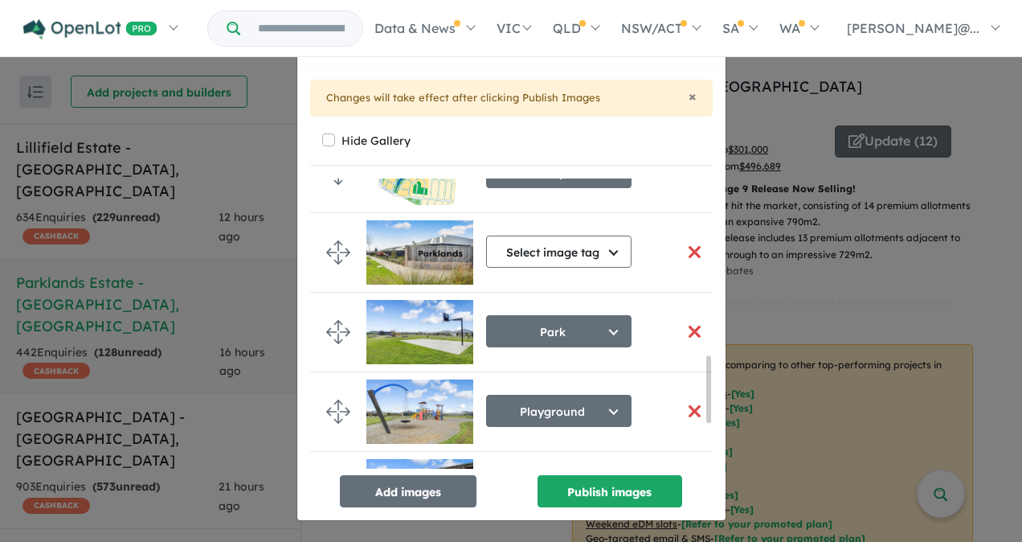
scroll to position [845, 0]
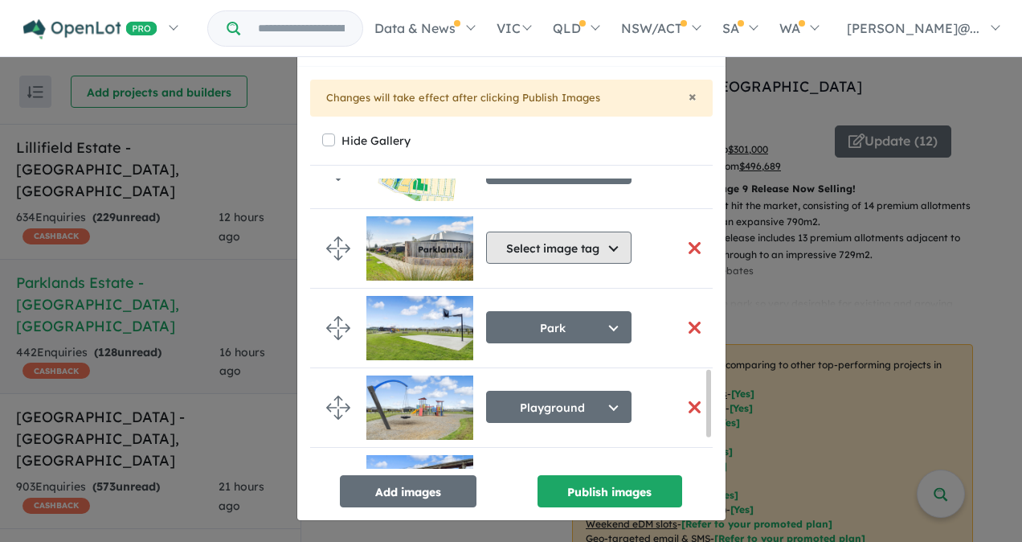
click at [548, 243] on button "Select image tag" at bounding box center [558, 247] width 145 height 32
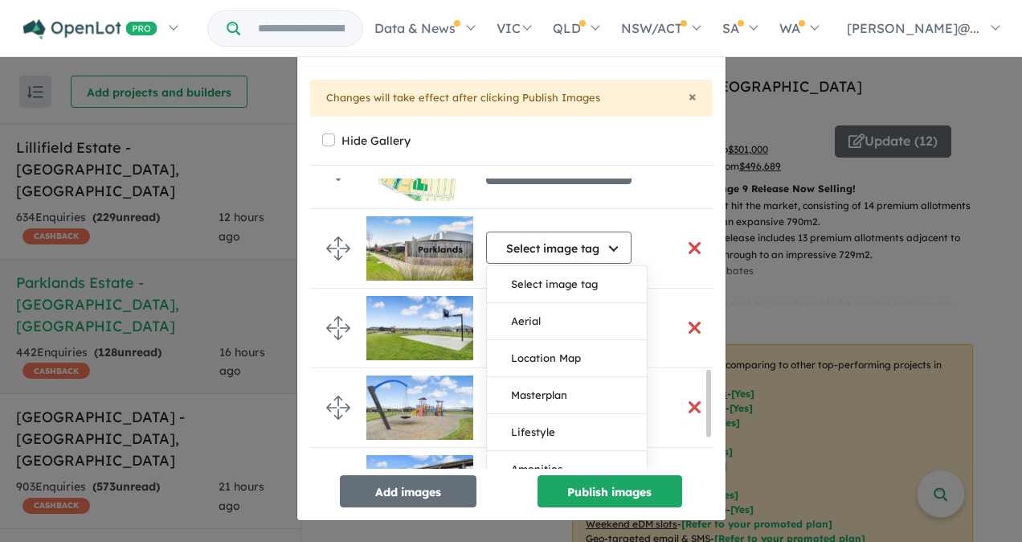
click at [530, 423] on button "Lifestyle" at bounding box center [567, 432] width 160 height 37
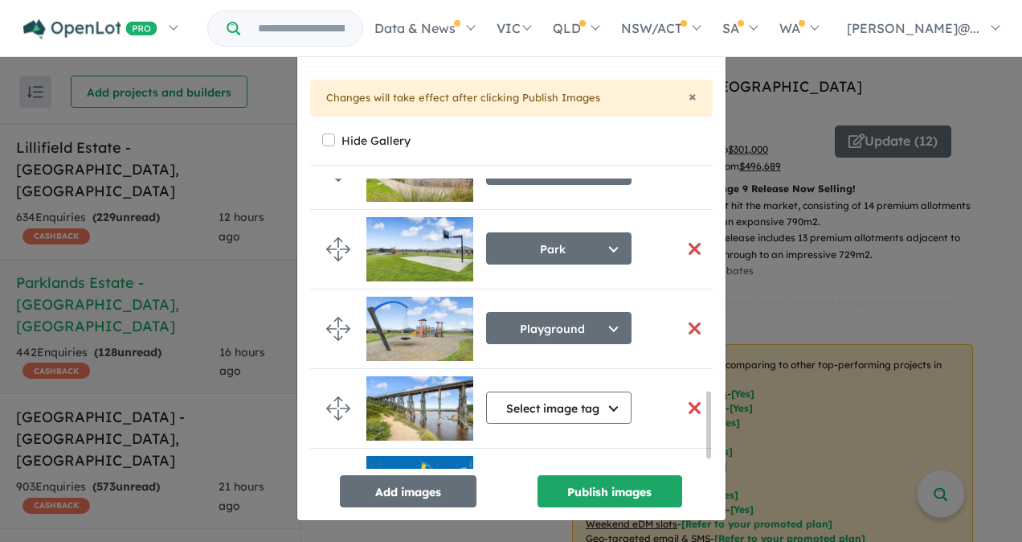
scroll to position [972, 0]
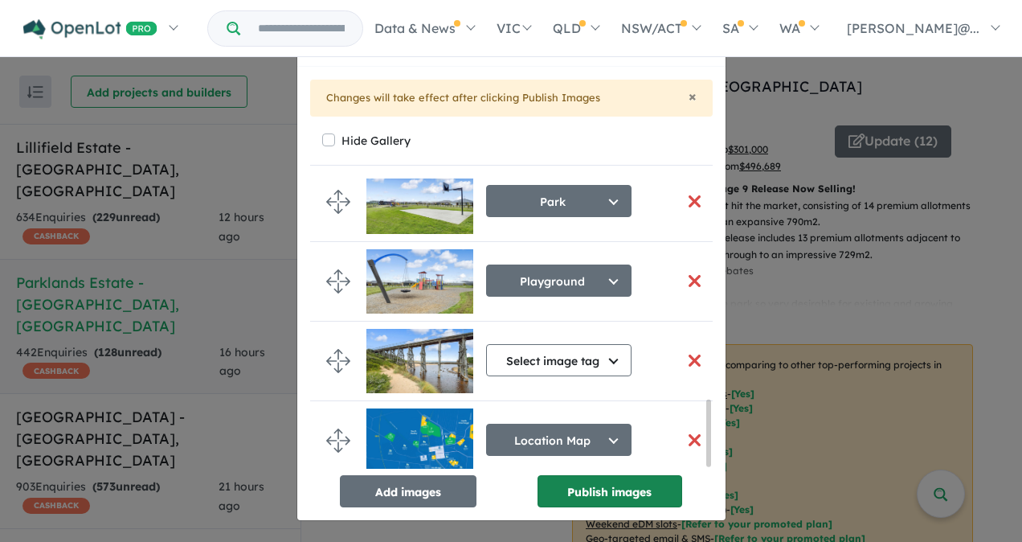
click at [624, 492] on button "Publish images" at bounding box center [610, 491] width 145 height 32
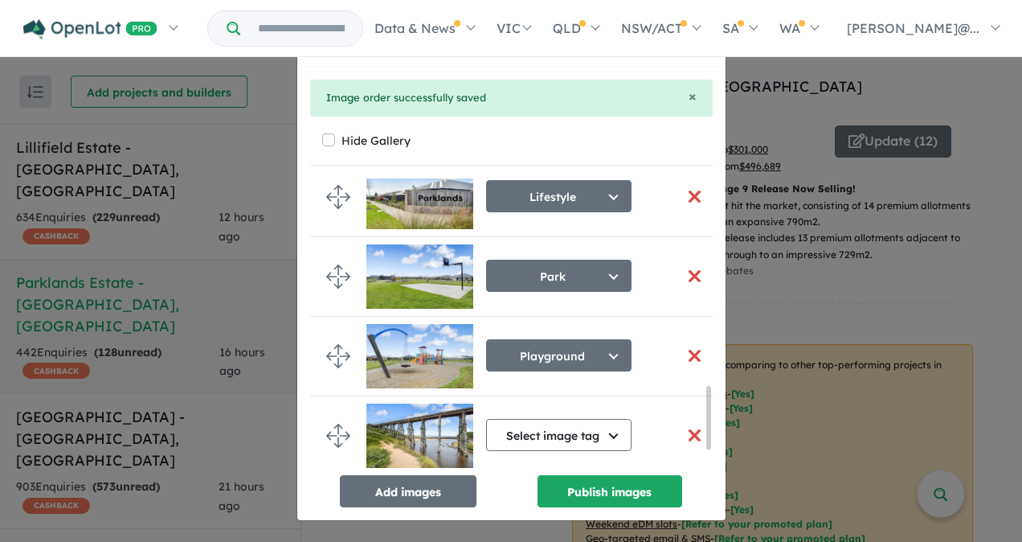
scroll to position [965, 0]
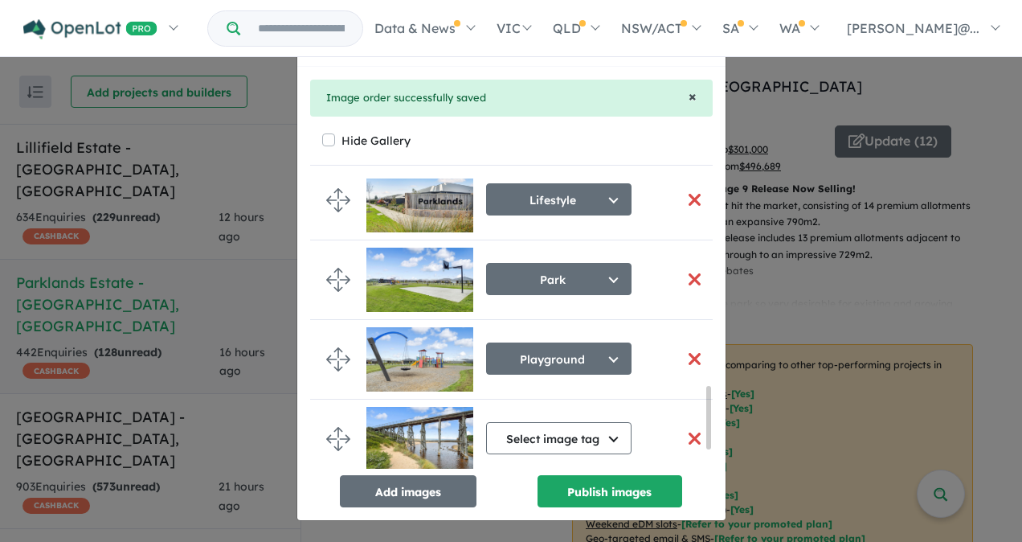
click at [689, 95] on span "×" at bounding box center [693, 96] width 8 height 18
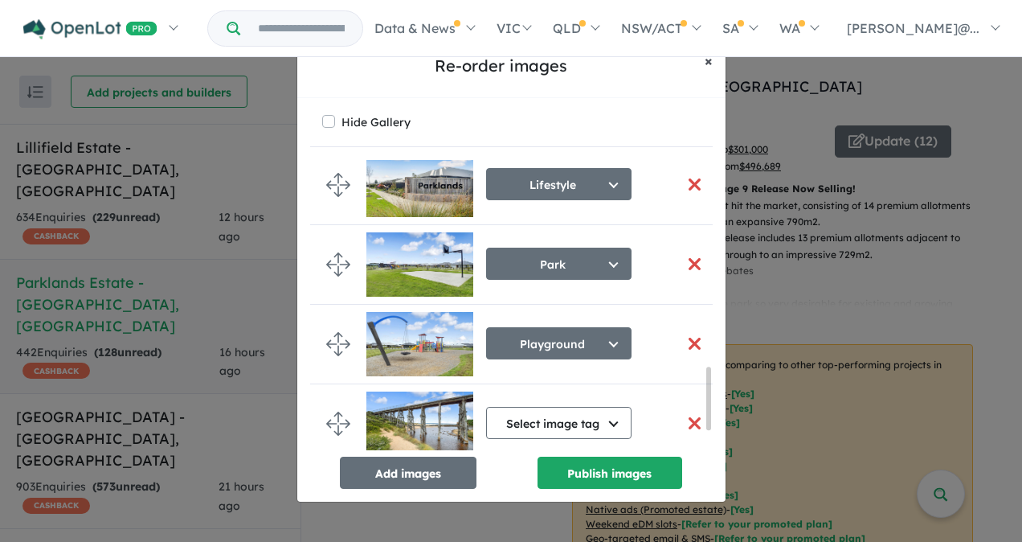
click at [710, 59] on span "×" at bounding box center [709, 60] width 8 height 18
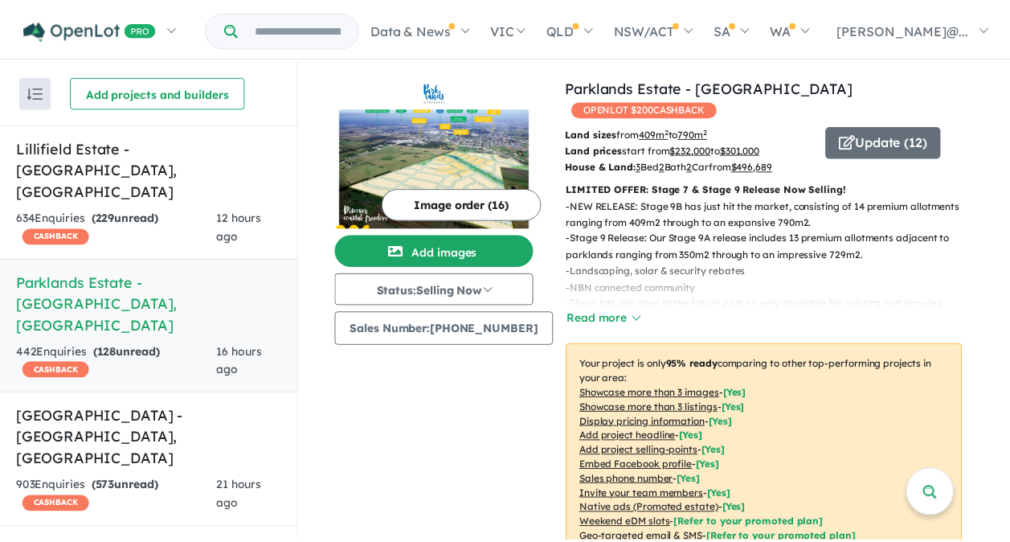
scroll to position [959, 0]
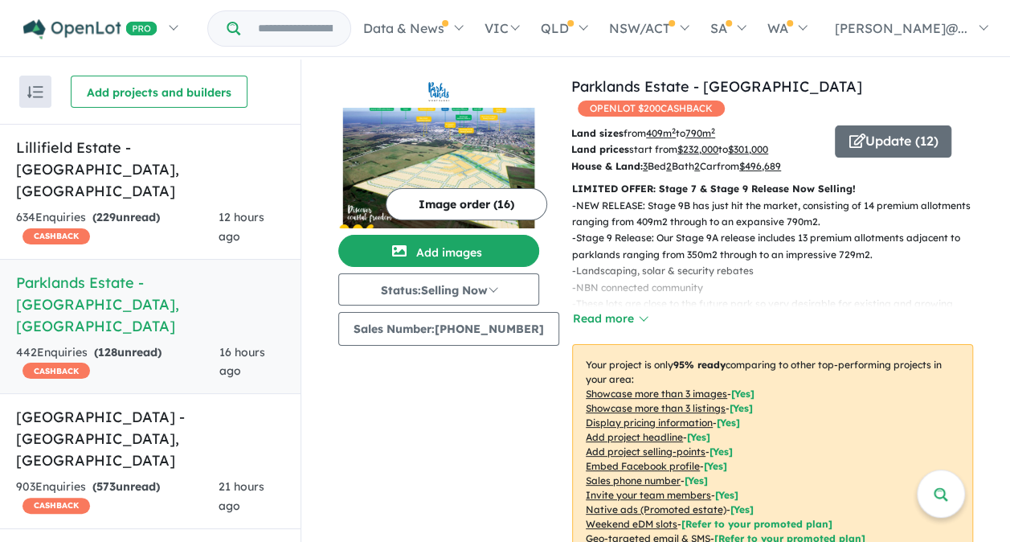
click at [432, 165] on img at bounding box center [438, 168] width 201 height 121
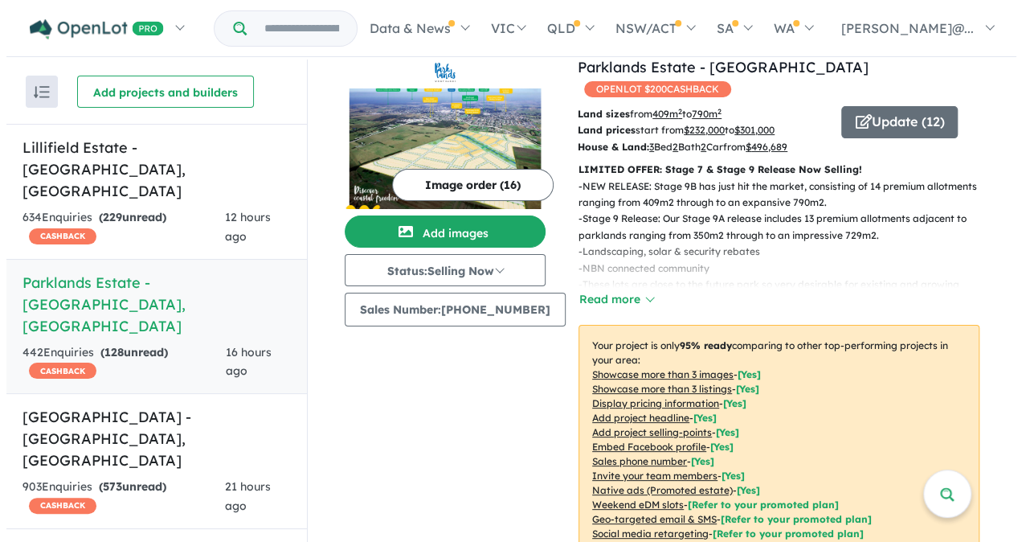
scroll to position [0, 0]
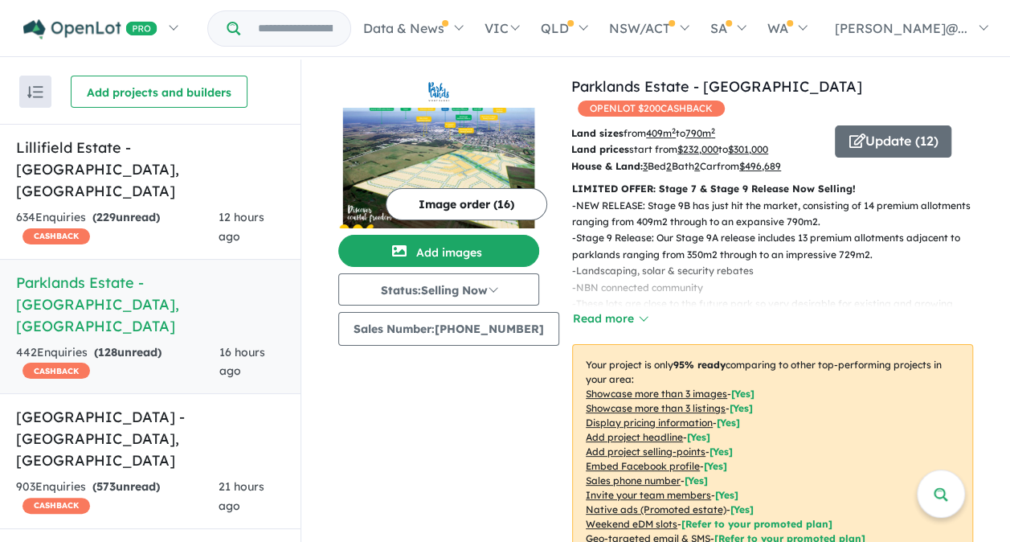
click at [445, 139] on img at bounding box center [438, 168] width 201 height 121
click at [894, 125] on button "Update ( 12 )" at bounding box center [893, 141] width 117 height 32
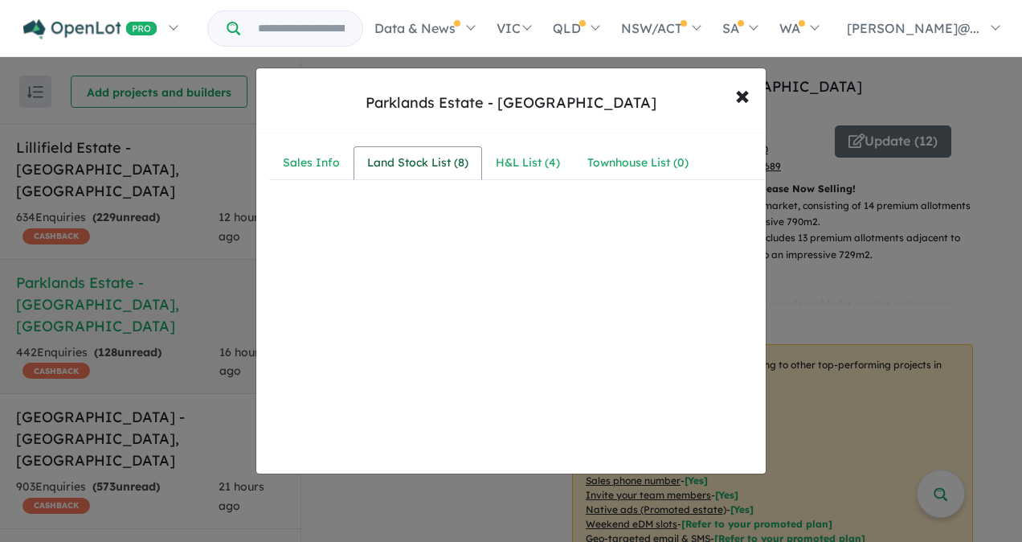
click at [418, 156] on div "Land Stock List ( 8 )" at bounding box center [417, 163] width 101 height 19
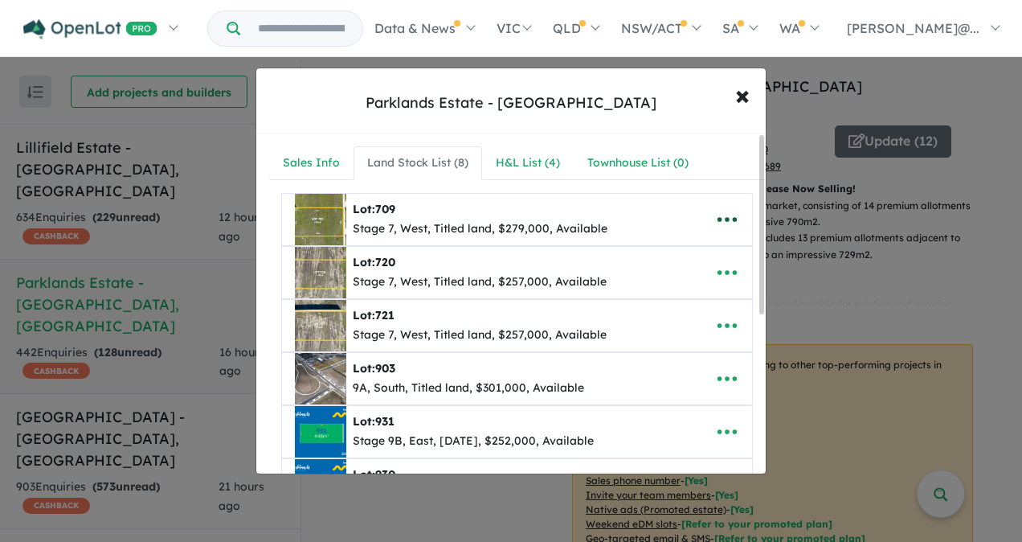
click at [722, 217] on icon "button" at bounding box center [727, 219] width 19 height 5
click at [671, 253] on link "Edit" at bounding box center [692, 259] width 119 height 37
select select "****"
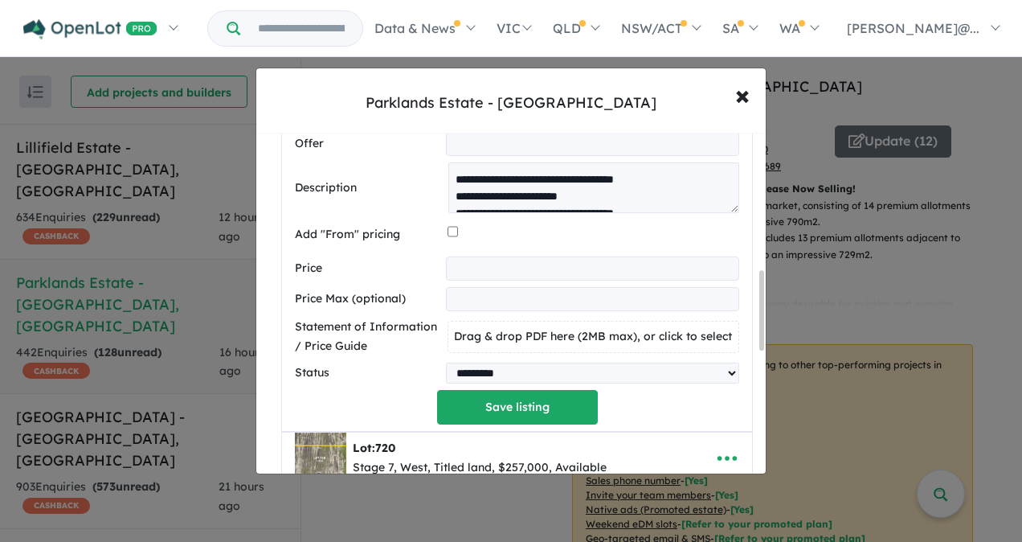
scroll to position [643, 0]
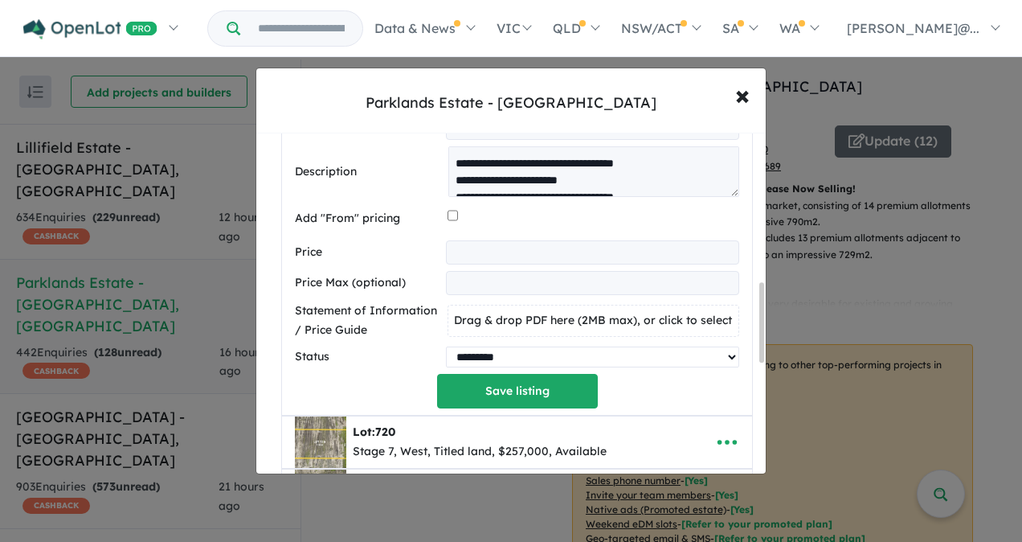
click at [686, 354] on select "********* ******** **** ******" at bounding box center [592, 356] width 293 height 21
click at [431, 365] on label "Status" at bounding box center [367, 356] width 145 height 19
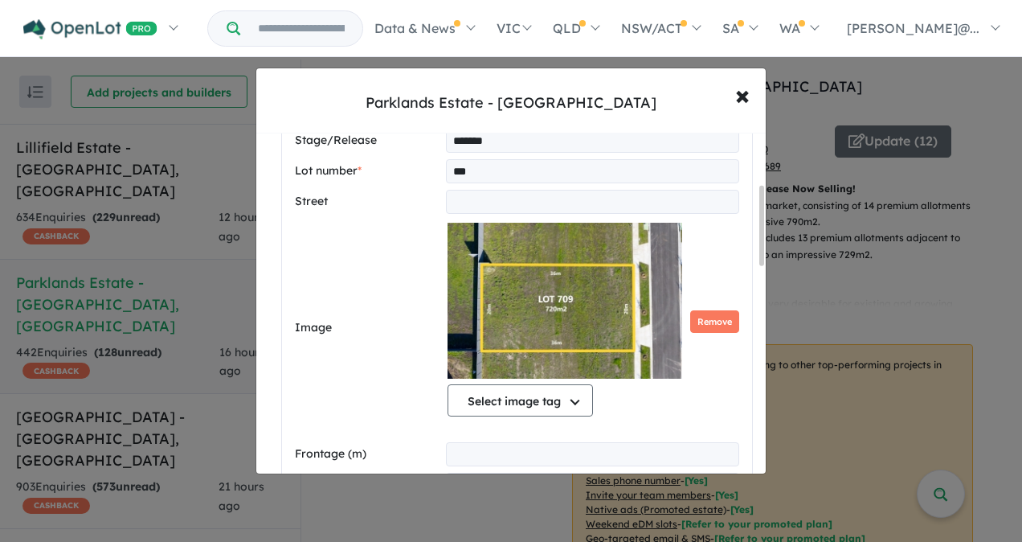
scroll to position [0, 0]
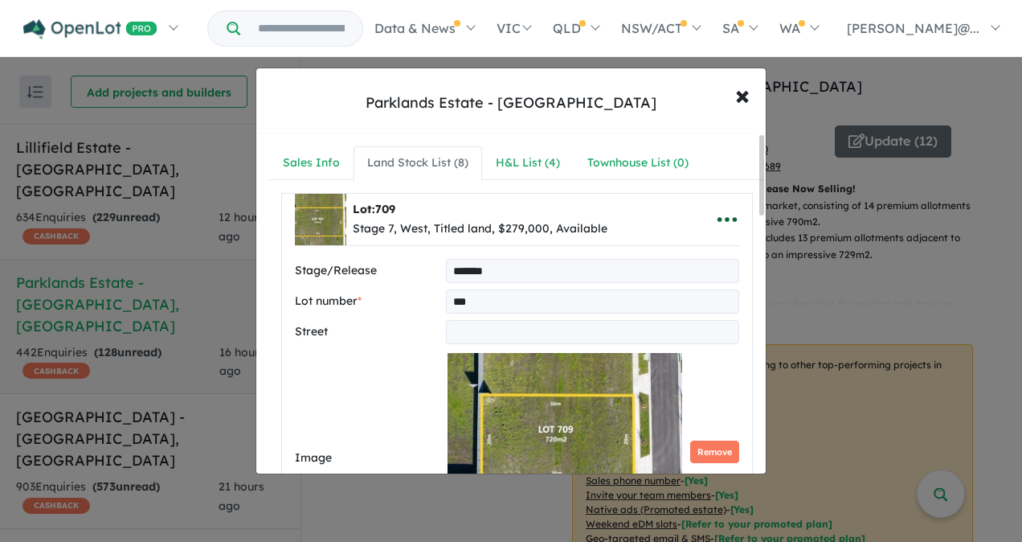
click at [724, 216] on icon "button" at bounding box center [727, 219] width 24 height 24
click at [659, 257] on link "Close" at bounding box center [692, 259] width 119 height 37
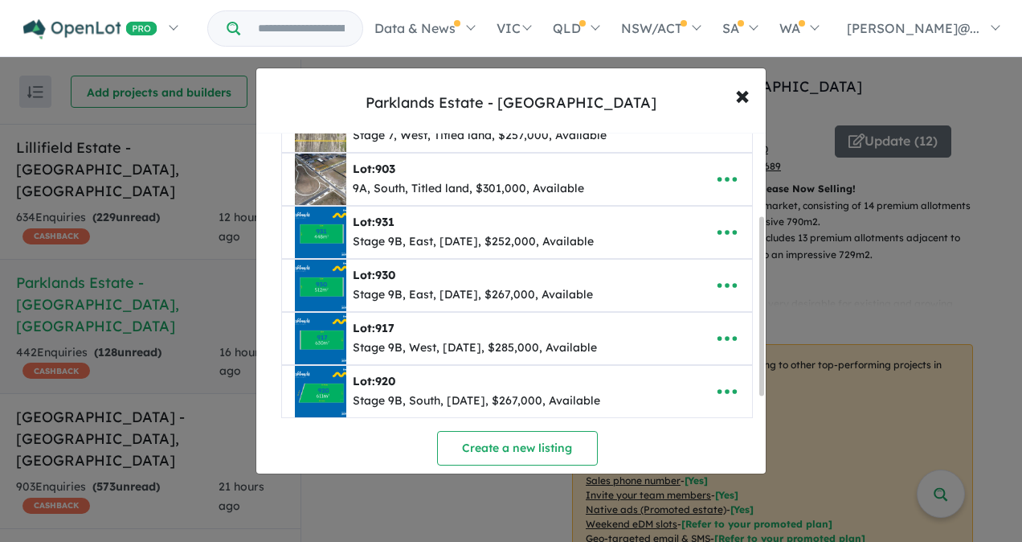
scroll to position [241, 0]
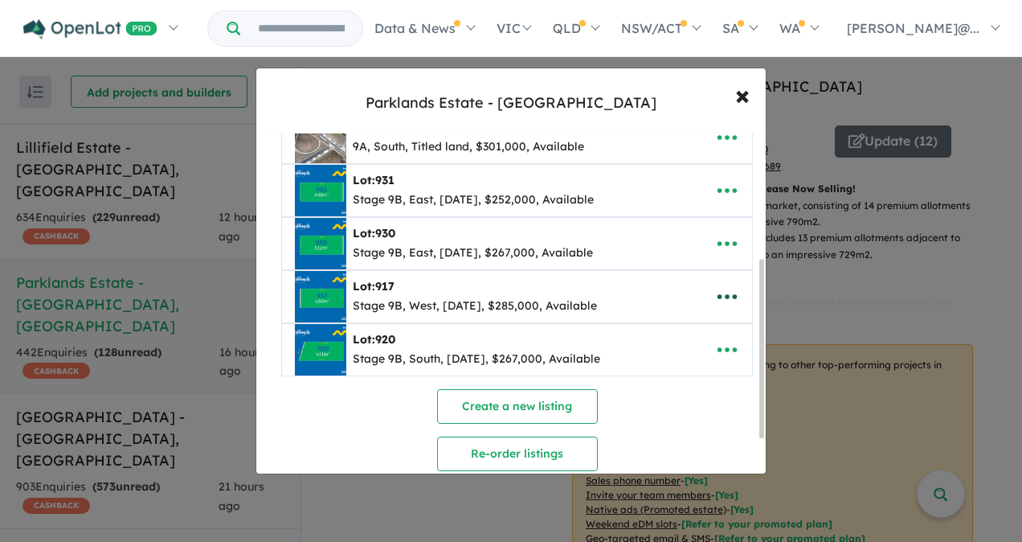
click at [719, 289] on icon "button" at bounding box center [727, 297] width 24 height 24
click at [678, 324] on link "Edit" at bounding box center [692, 336] width 119 height 37
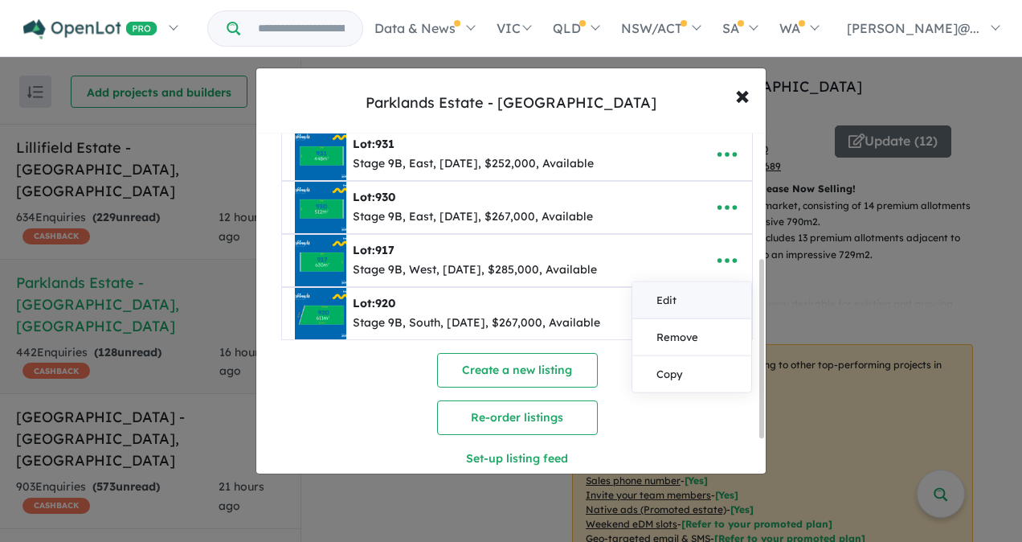
select select "****"
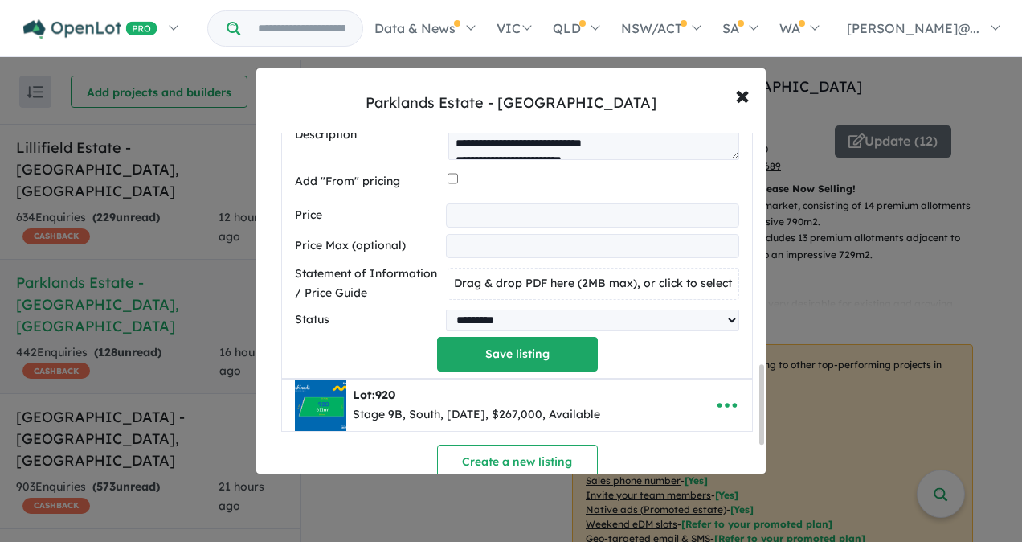
scroll to position [1001, 0]
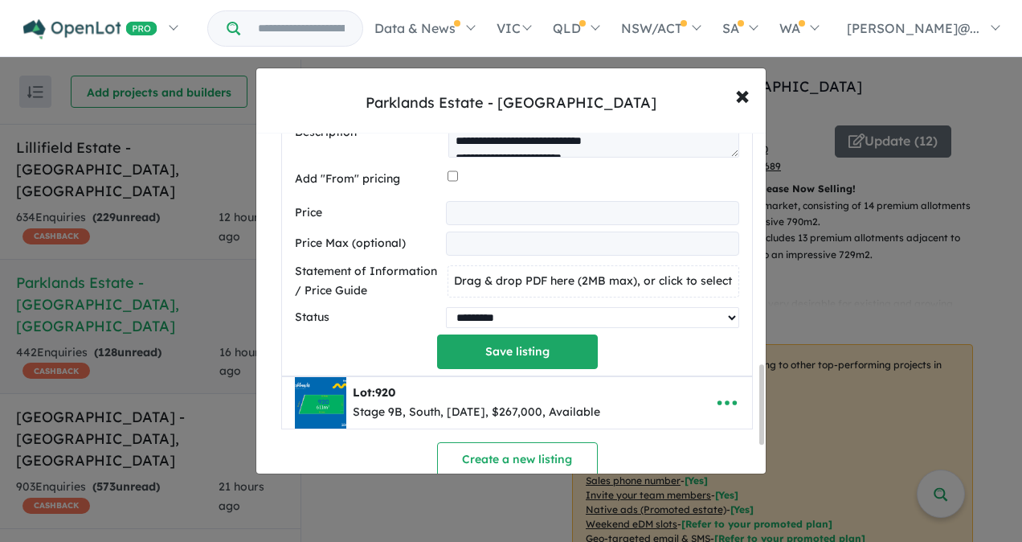
click at [502, 309] on select "********* ******** **** ******" at bounding box center [592, 317] width 293 height 21
select select "****"
click at [446, 307] on select "********* ******** **** ******" at bounding box center [592, 317] width 293 height 21
click at [524, 351] on button "Save listing" at bounding box center [517, 351] width 161 height 35
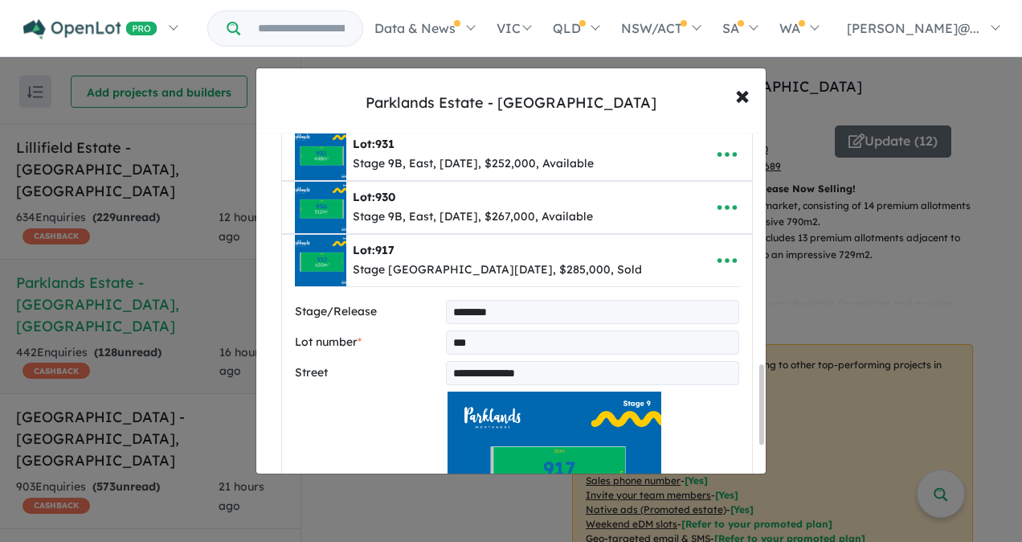
select select "****"
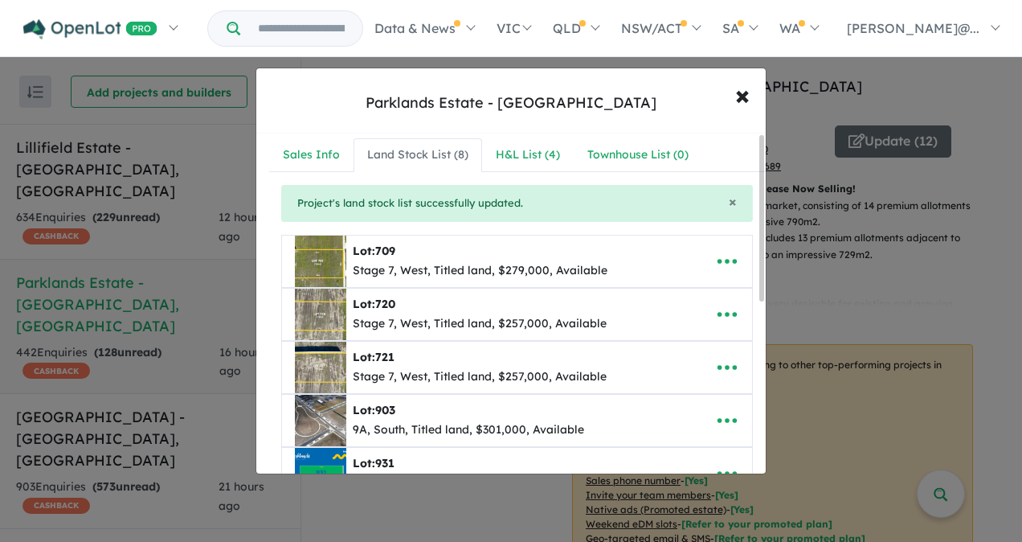
scroll to position [0, 0]
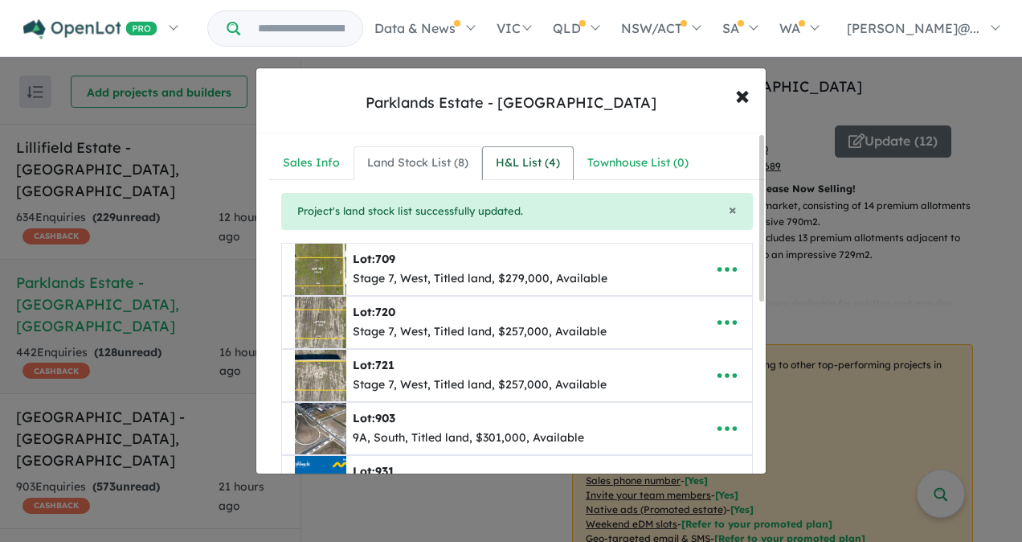
click at [526, 158] on div "H&L List ( 4 )" at bounding box center [528, 163] width 64 height 19
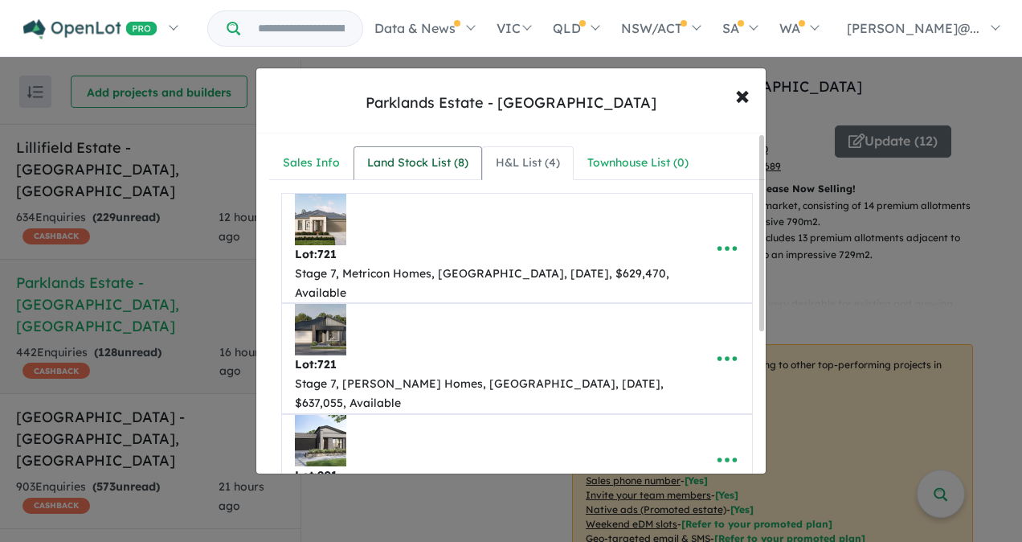
click at [418, 162] on div "Land Stock List ( 8 )" at bounding box center [417, 163] width 101 height 19
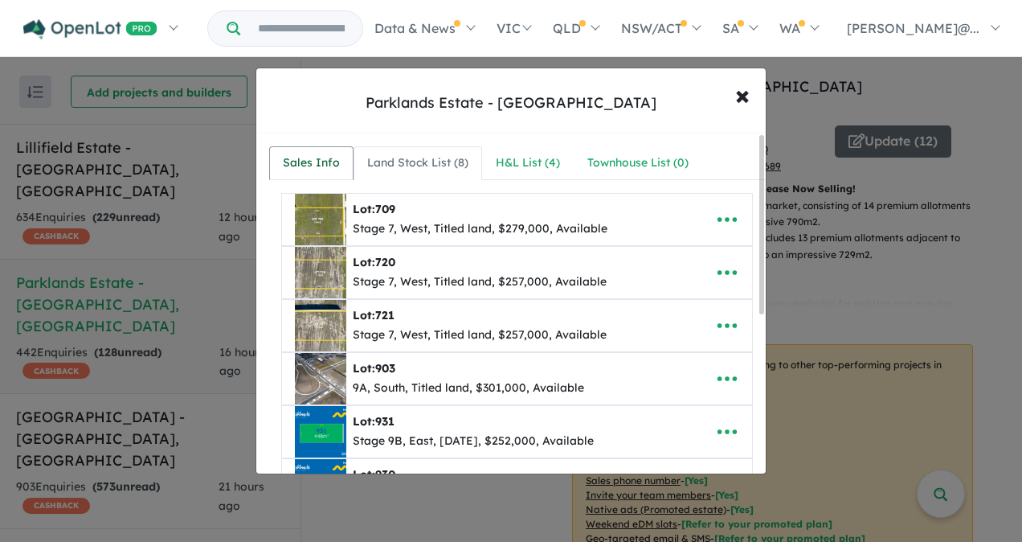
click at [312, 158] on div "Sales Info" at bounding box center [311, 163] width 57 height 19
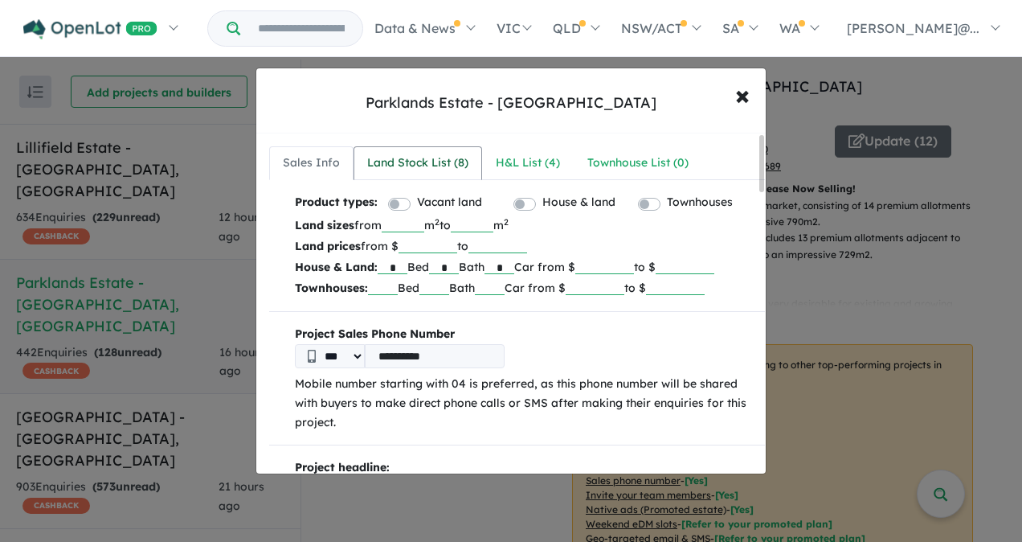
click at [439, 158] on div "Land Stock List ( 8 )" at bounding box center [417, 163] width 101 height 19
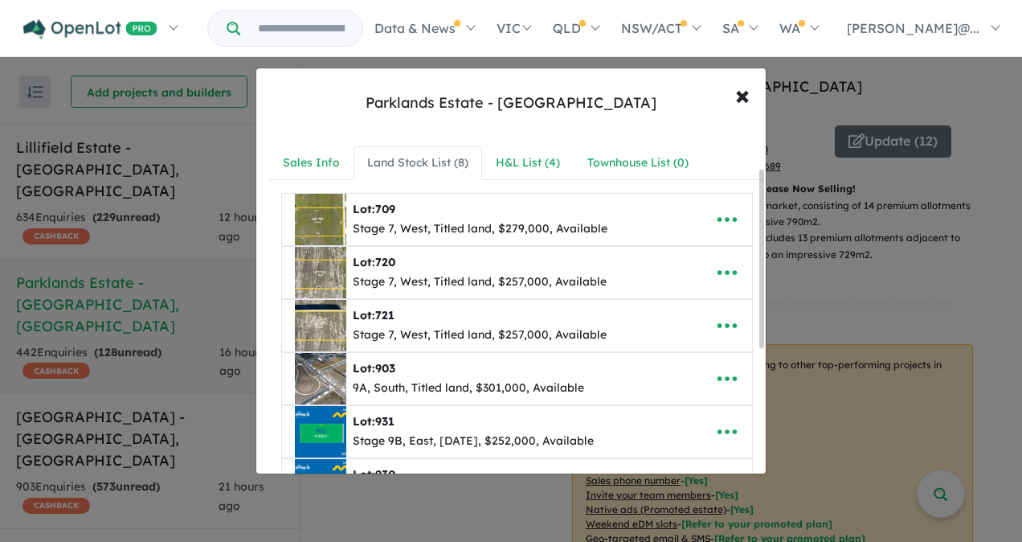
scroll to position [308, 0]
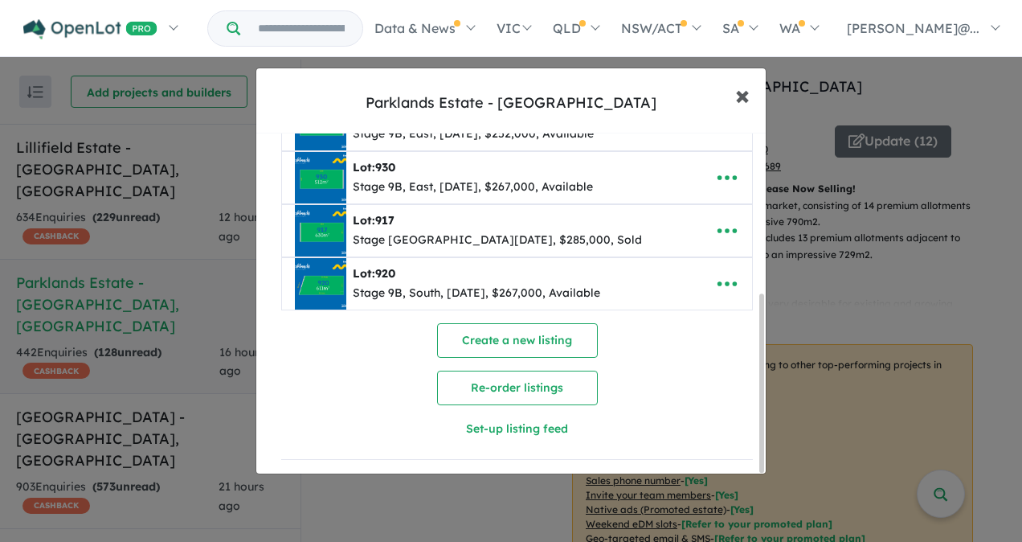
click at [744, 96] on span "×" at bounding box center [742, 94] width 14 height 35
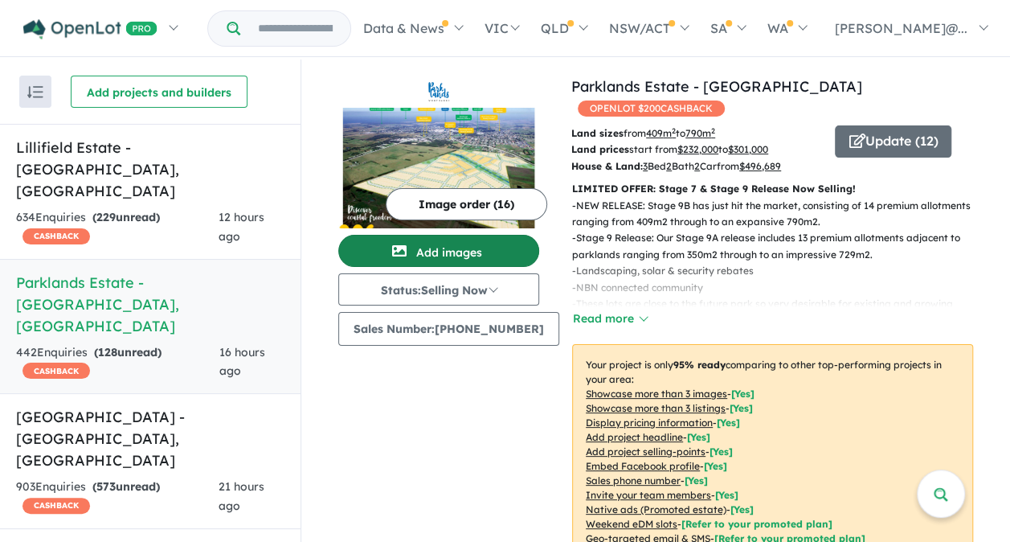
click at [437, 251] on button "Add images" at bounding box center [438, 251] width 201 height 32
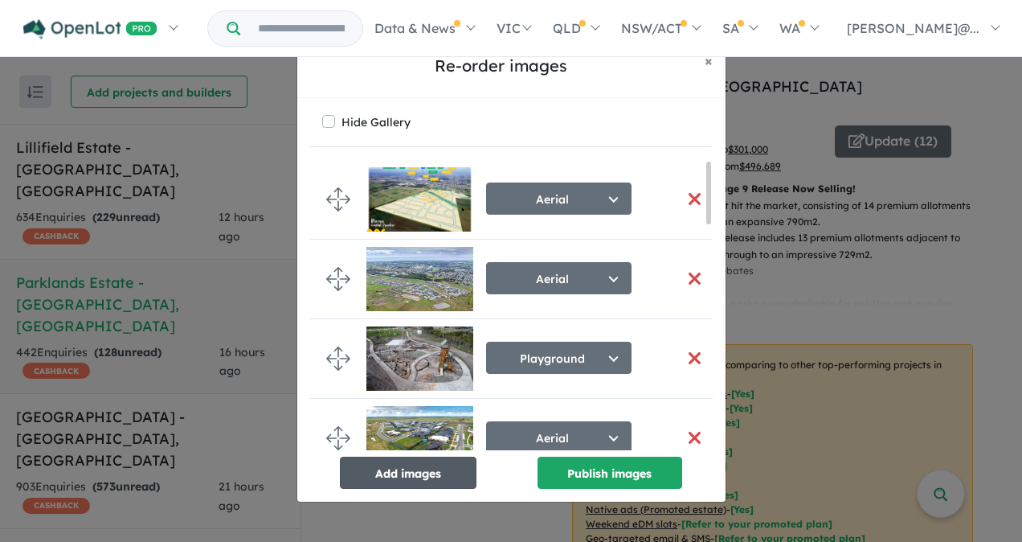
click at [420, 469] on button "Add images" at bounding box center [408, 473] width 137 height 32
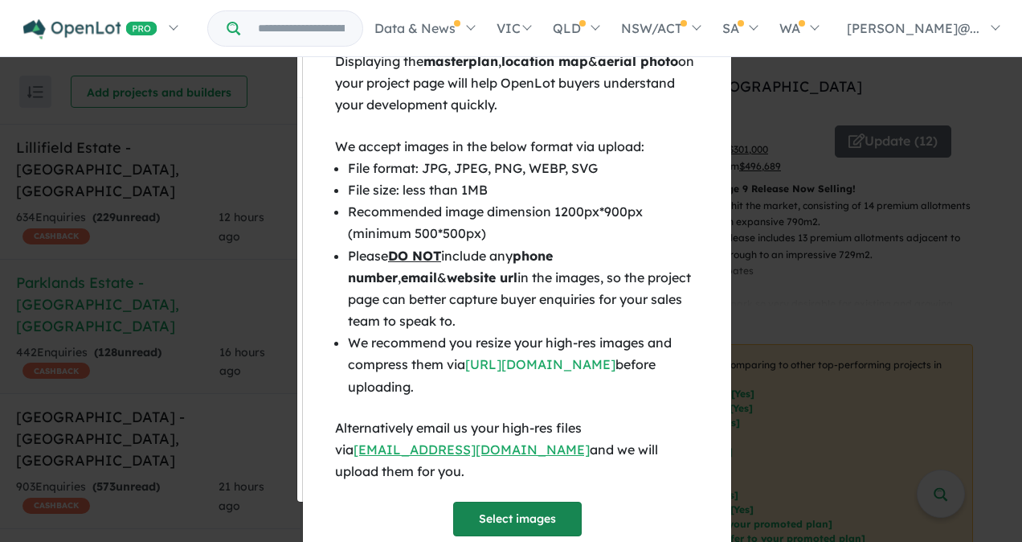
click at [512, 502] on button "Select images" at bounding box center [517, 519] width 129 height 35
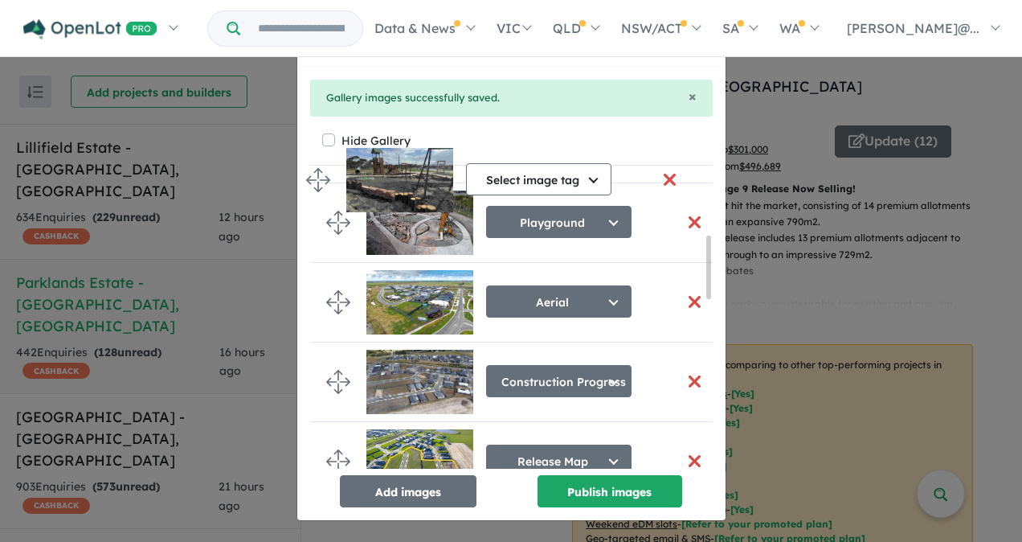
scroll to position [213, 0]
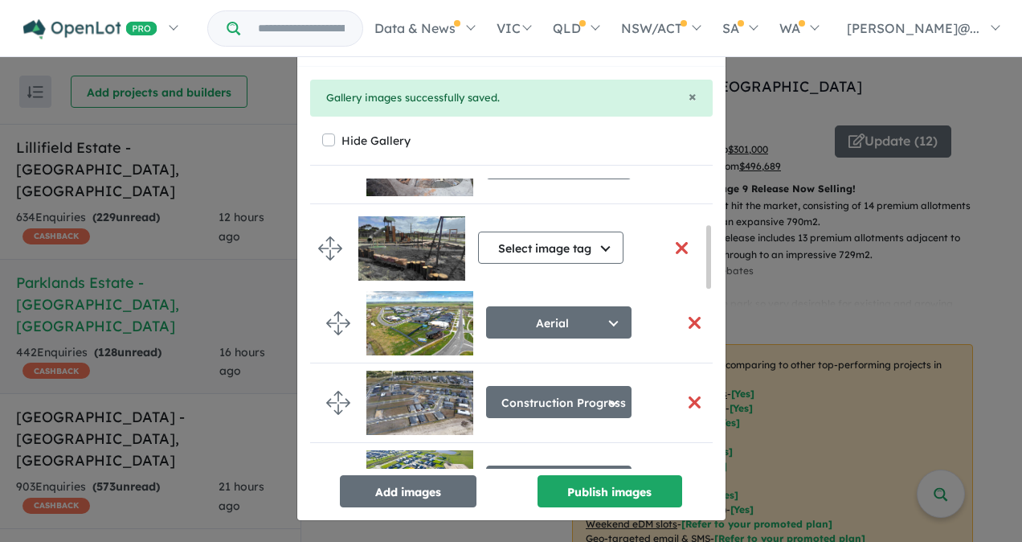
drag, startPoint x: 331, startPoint y: 432, endPoint x: 330, endPoint y: 246, distance: 186.5
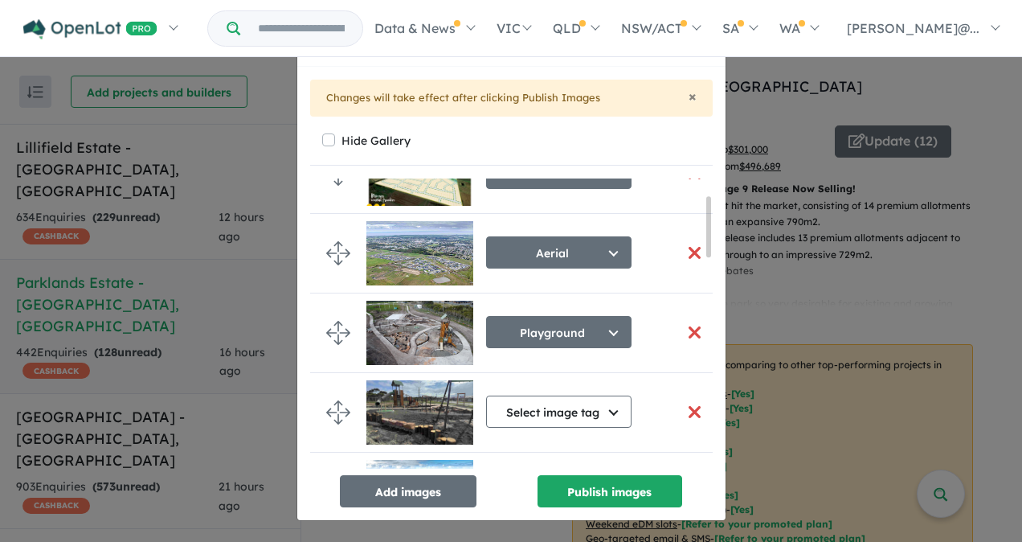
scroll to position [80, 0]
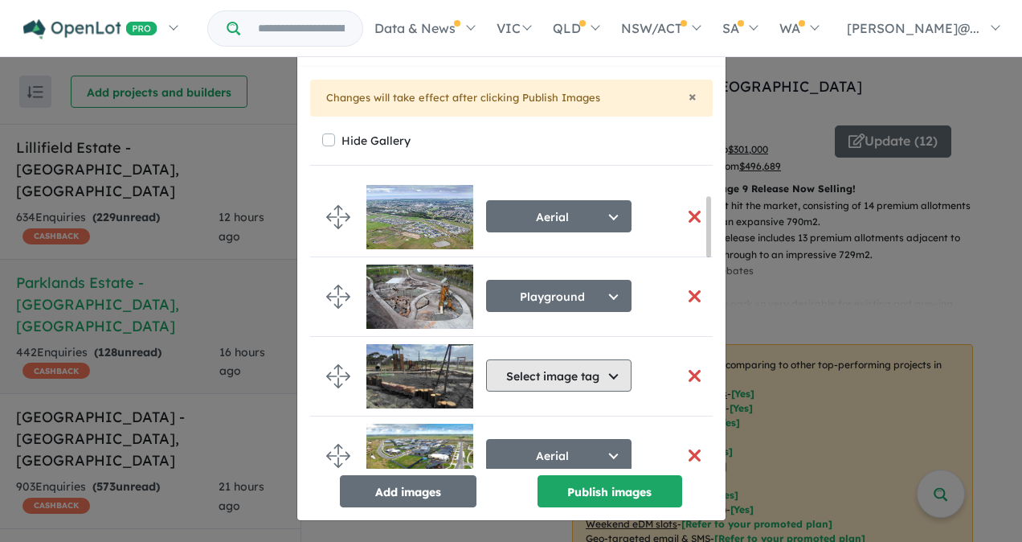
click at [581, 370] on button "Select image tag" at bounding box center [558, 375] width 145 height 32
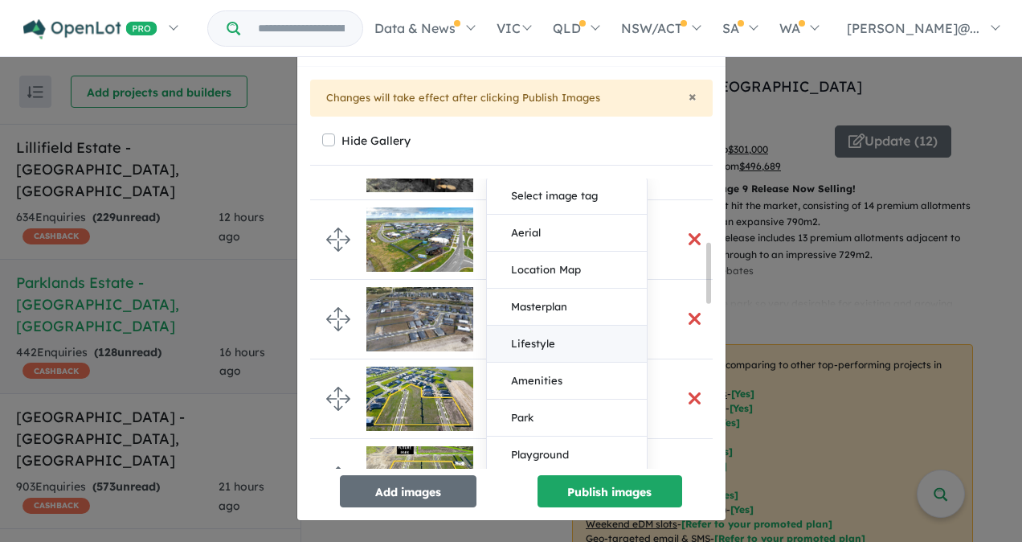
scroll to position [321, 0]
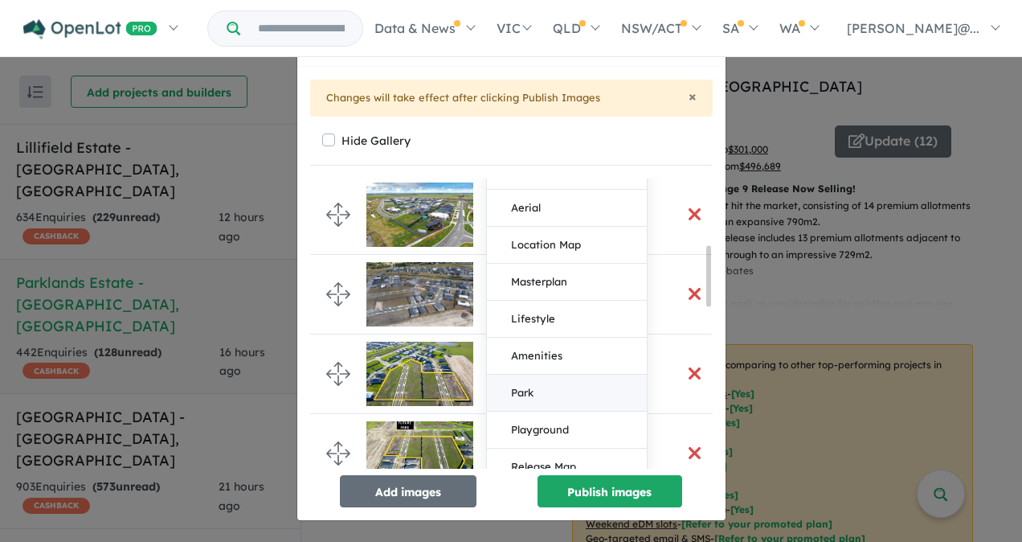
click at [519, 388] on button "Park" at bounding box center [567, 393] width 160 height 37
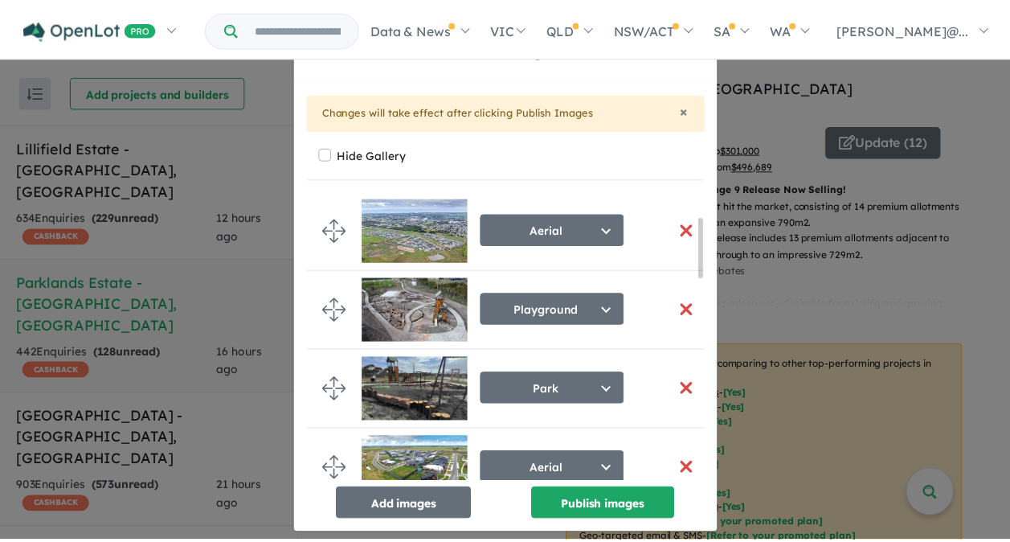
scroll to position [161, 0]
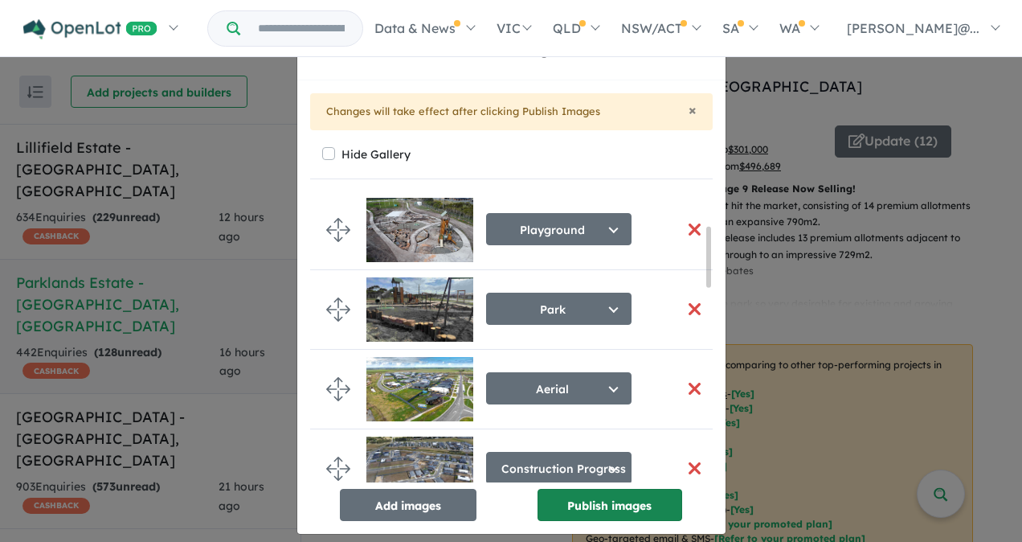
click at [601, 502] on button "Publish images" at bounding box center [610, 505] width 145 height 32
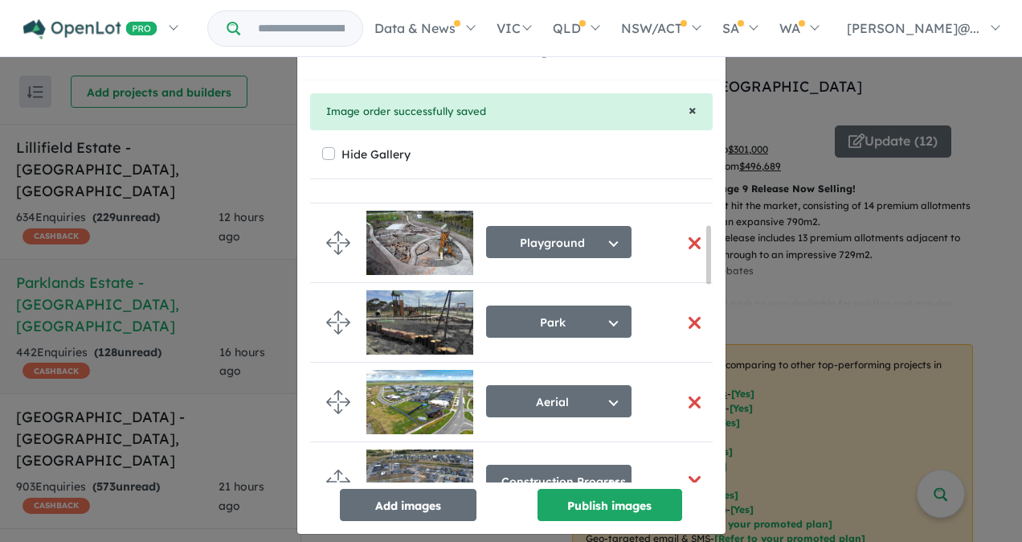
click at [689, 108] on span "×" at bounding box center [693, 109] width 8 height 18
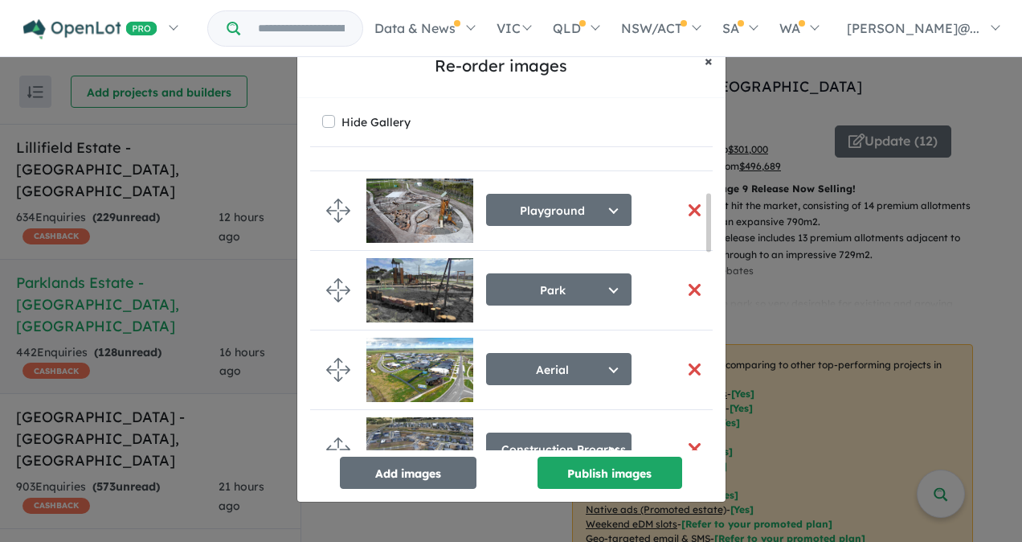
click at [707, 59] on span "×" at bounding box center [709, 60] width 8 height 18
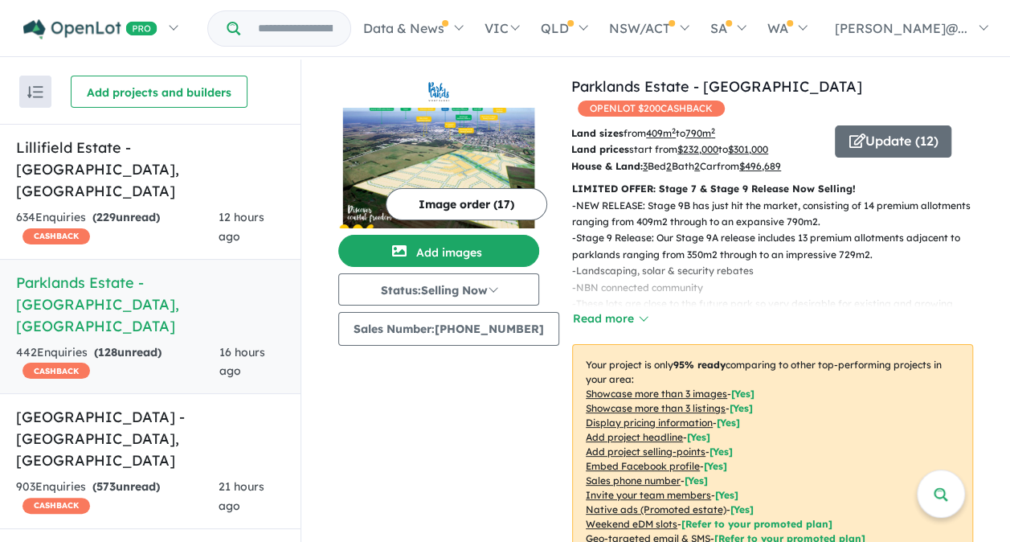
click at [472, 154] on img at bounding box center [438, 168] width 201 height 121
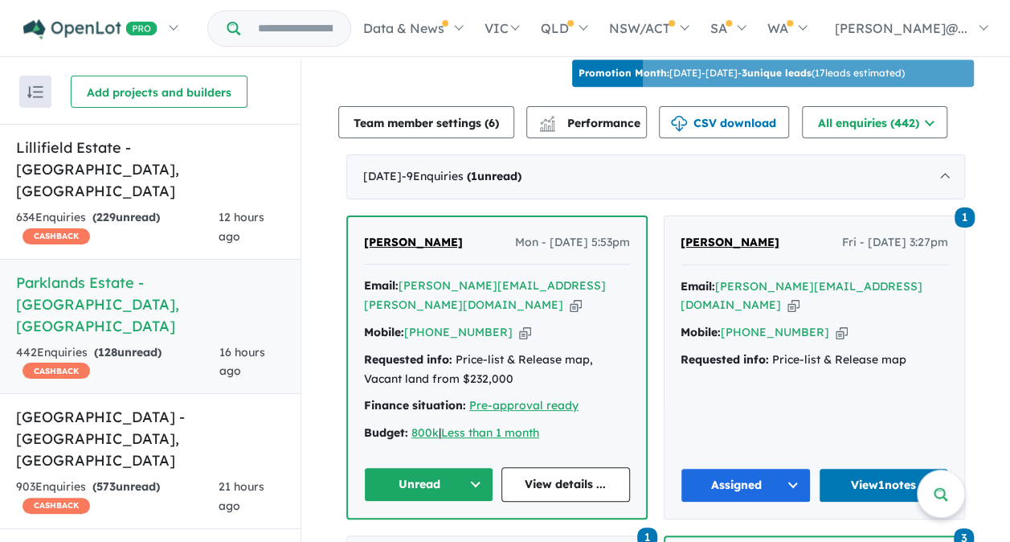
scroll to position [643, 0]
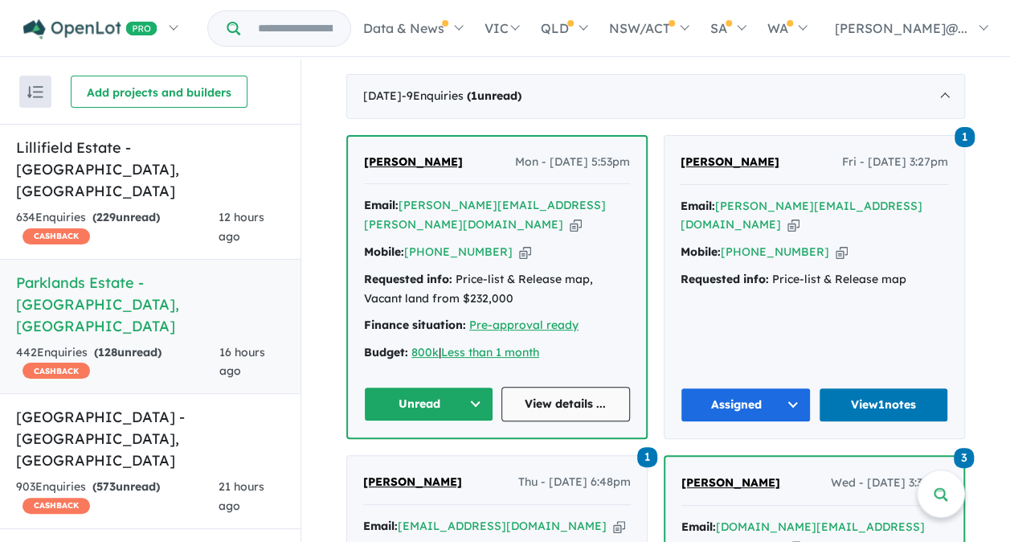
click at [552, 387] on link "View details ..." at bounding box center [566, 404] width 129 height 35
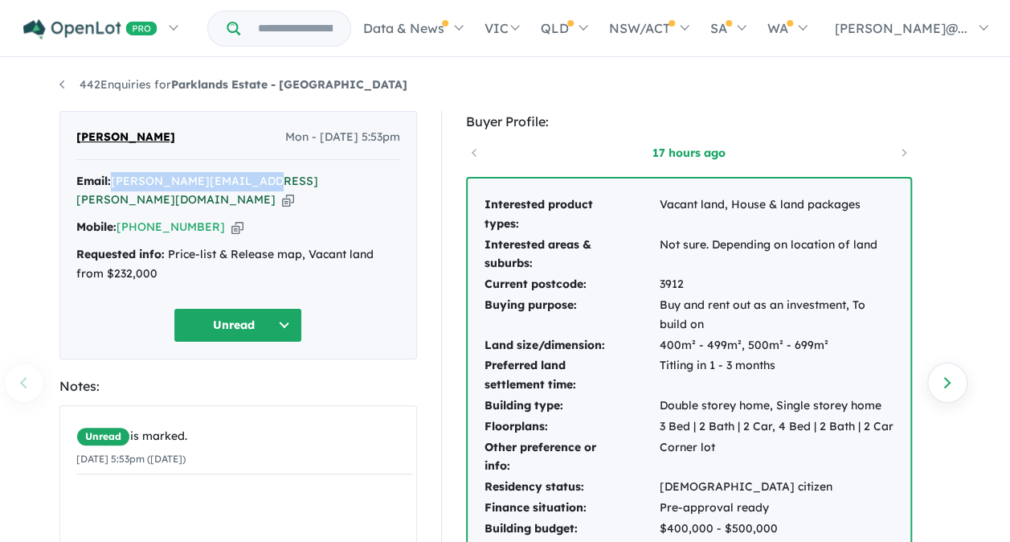
drag, startPoint x: 257, startPoint y: 182, endPoint x: 118, endPoint y: 183, distance: 139.1
click at [118, 183] on div "Email: [PERSON_NAME][EMAIL_ADDRESS][PERSON_NAME][DOMAIN_NAME] Copied!" at bounding box center [238, 191] width 324 height 39
copy a%20Parklands%20Estate%20-%20Wonthaggi"] "[EMAIL_ADDRESS][PERSON_NAME][DOMAIN_NAME]"
drag, startPoint x: 207, startPoint y: 208, endPoint x: 143, endPoint y: 211, distance: 64.3
click at [143, 218] on div "Mobile: +61 448 498 618 Copied!" at bounding box center [238, 227] width 324 height 19
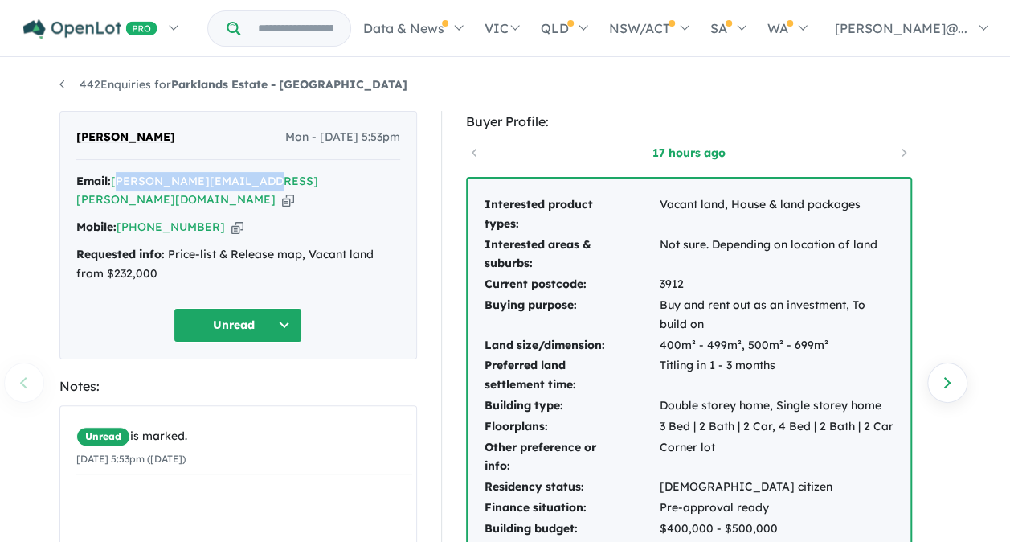
copy link "448 498 618"
click at [204, 261] on div "Requested info: Price-list & Release map, Vacant land from $232,000" at bounding box center [238, 264] width 324 height 39
click at [230, 308] on button "Unread" at bounding box center [238, 325] width 129 height 35
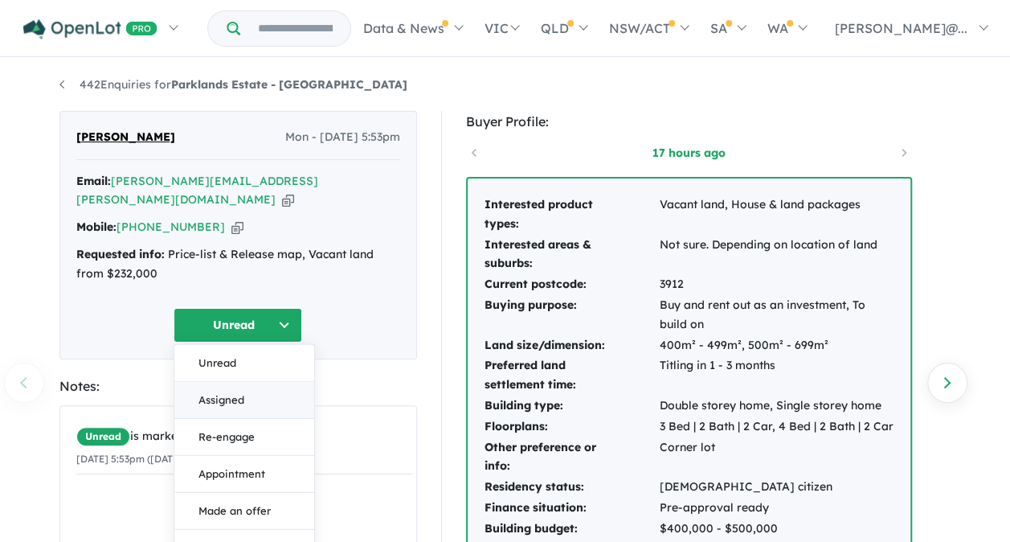
click at [220, 381] on button "Assigned" at bounding box center [244, 399] width 140 height 37
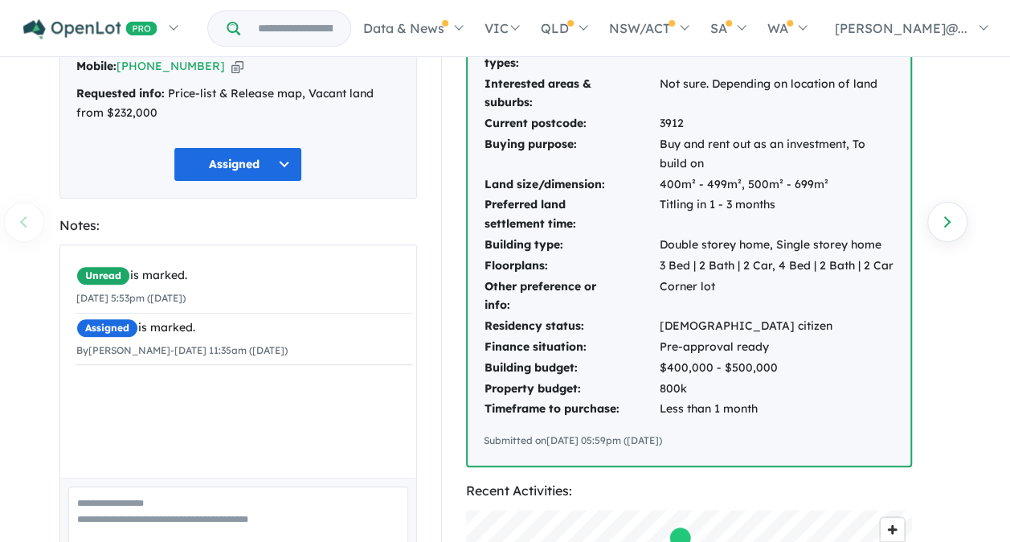
scroll to position [241, 0]
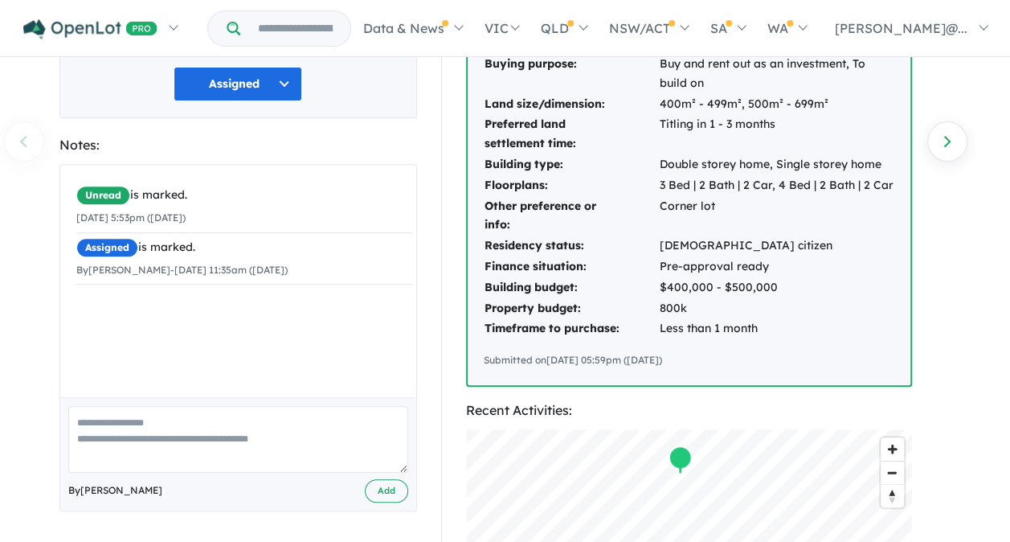
click at [213, 421] on textarea at bounding box center [238, 439] width 340 height 67
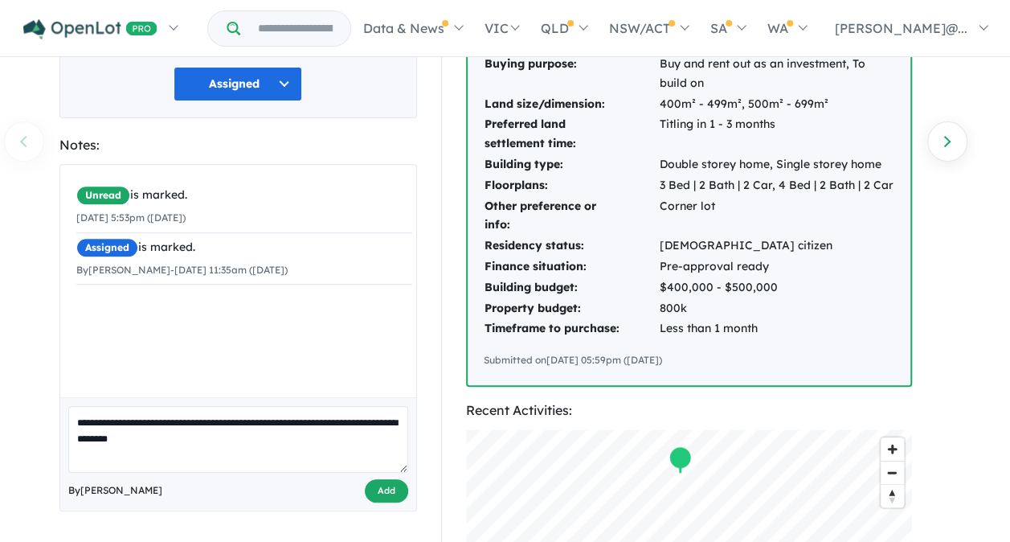
type textarea "**********"
click at [394, 479] on button "Add" at bounding box center [386, 490] width 43 height 23
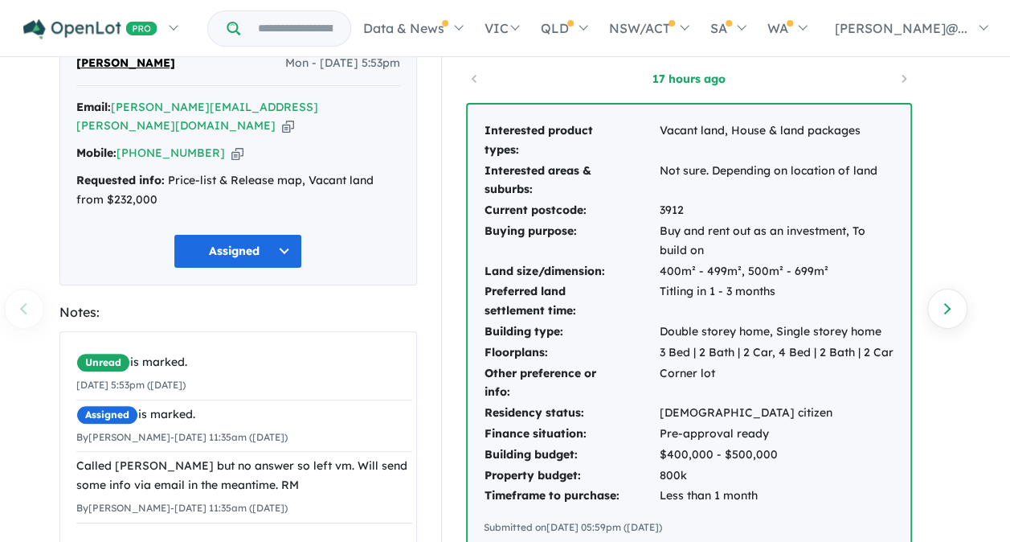
scroll to position [0, 0]
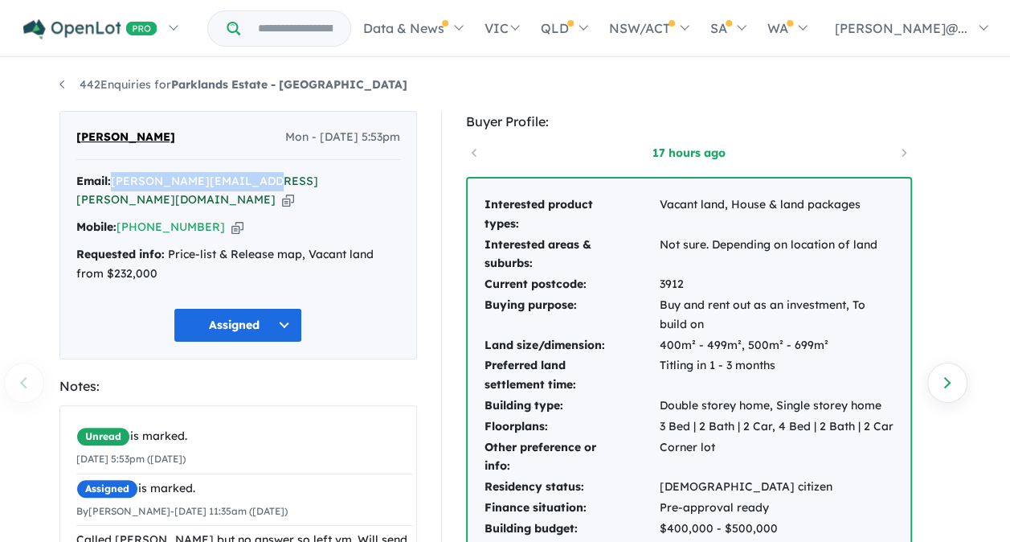
drag, startPoint x: 259, startPoint y: 178, endPoint x: 117, endPoint y: 181, distance: 141.5
click at [117, 181] on div "Email: david.alberse@gmail.com Copied!" at bounding box center [238, 191] width 324 height 39
copy a%20Parklands%20Estate%20-%20Wonthaggi"] "[PERSON_NAME][EMAIL_ADDRESS][PERSON_NAME][DOMAIN_NAME]"
drag, startPoint x: 206, startPoint y: 207, endPoint x: 143, endPoint y: 215, distance: 63.1
click at [143, 218] on div "Mobile: +61 448 498 618 Copied!" at bounding box center [238, 227] width 324 height 19
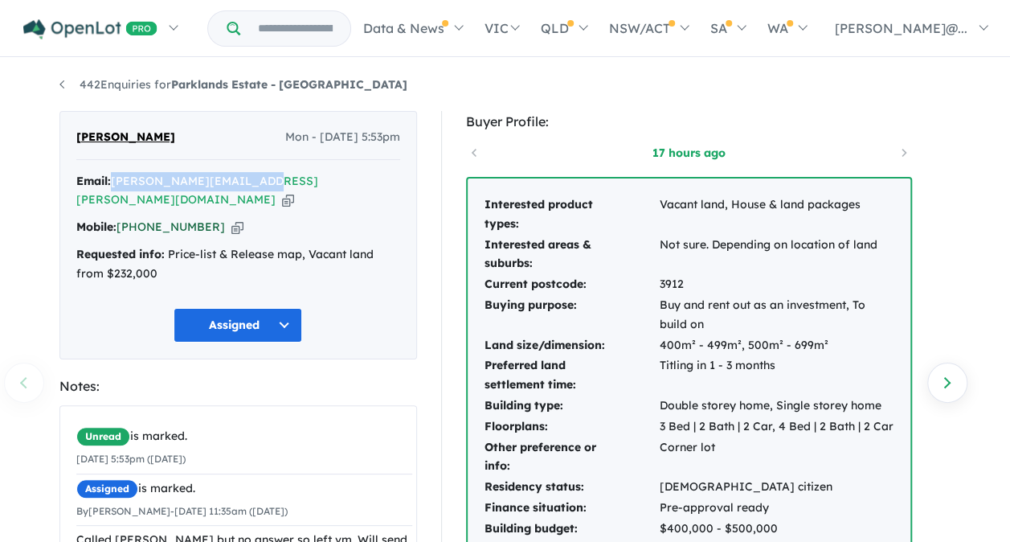
copy link "448 498 618"
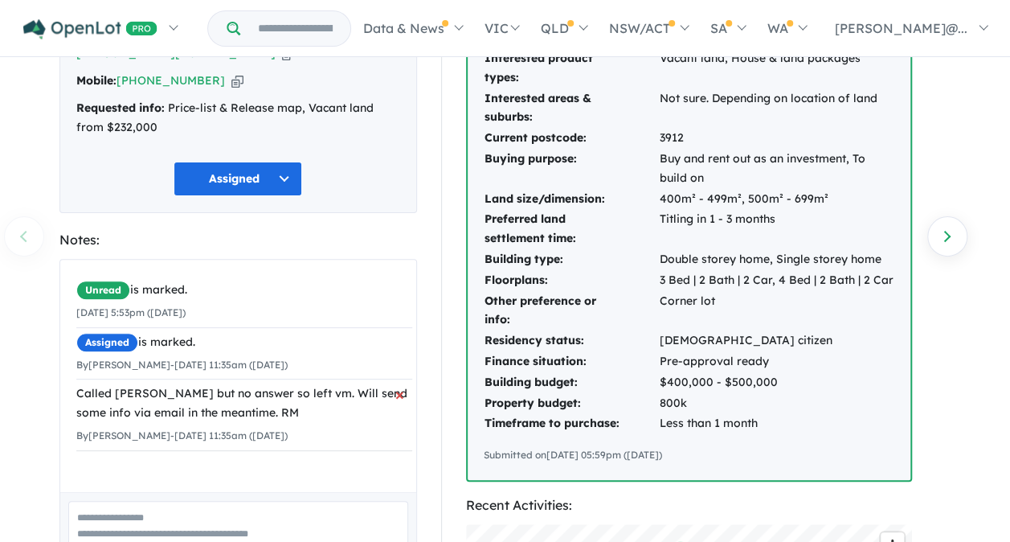
scroll to position [161, 0]
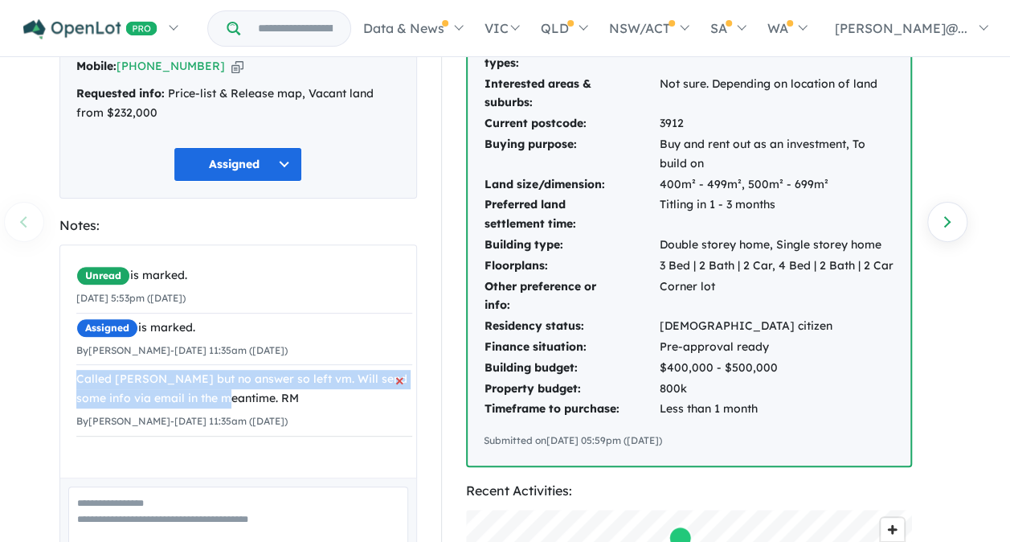
drag, startPoint x: 76, startPoint y: 358, endPoint x: 218, endPoint y: 375, distance: 142.5
click at [218, 375] on div "Called David but no answer so left vm. Will send some info via email in the mea…" at bounding box center [244, 389] width 336 height 39
drag, startPoint x: 218, startPoint y: 375, endPoint x: 215, endPoint y: 358, distance: 16.4
copy div "Called David but no answer so left vm. Will send some info via email in the mea…"
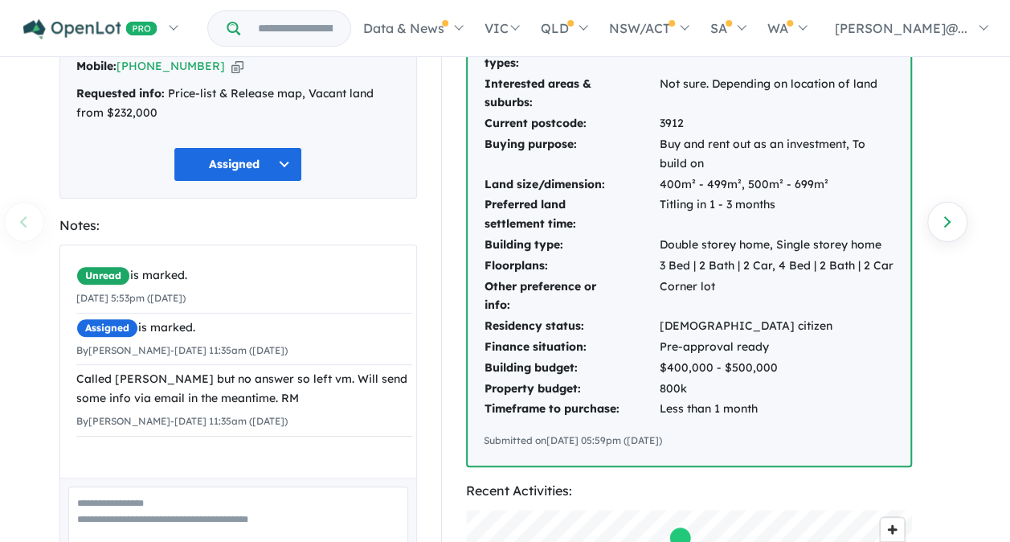
click at [420, 198] on div "David Alberse Mon - 15/09/2025, 5:53pm Email: david.alberse@gmail.com Copied! M…" at bounding box center [238, 491] width 382 height 1082
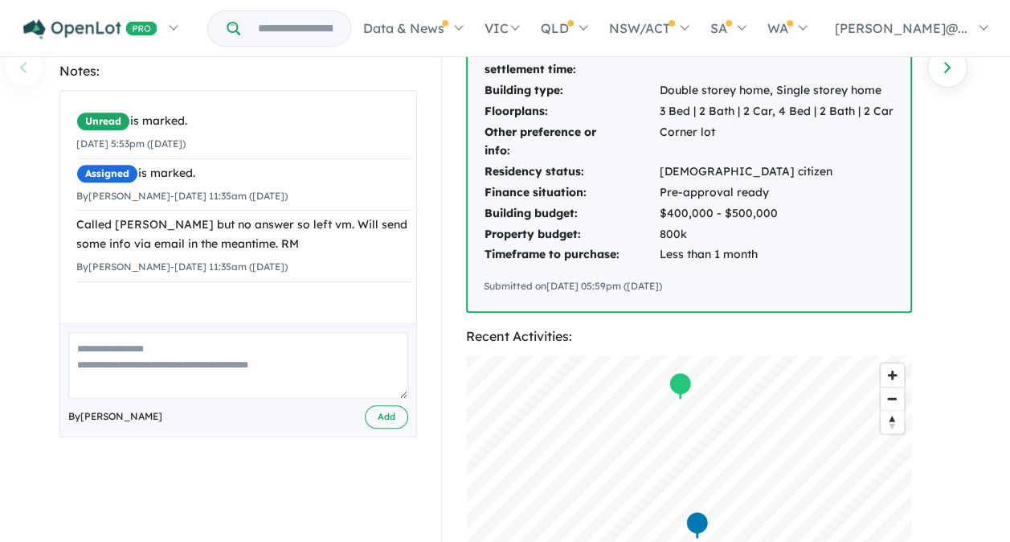
scroll to position [0, 0]
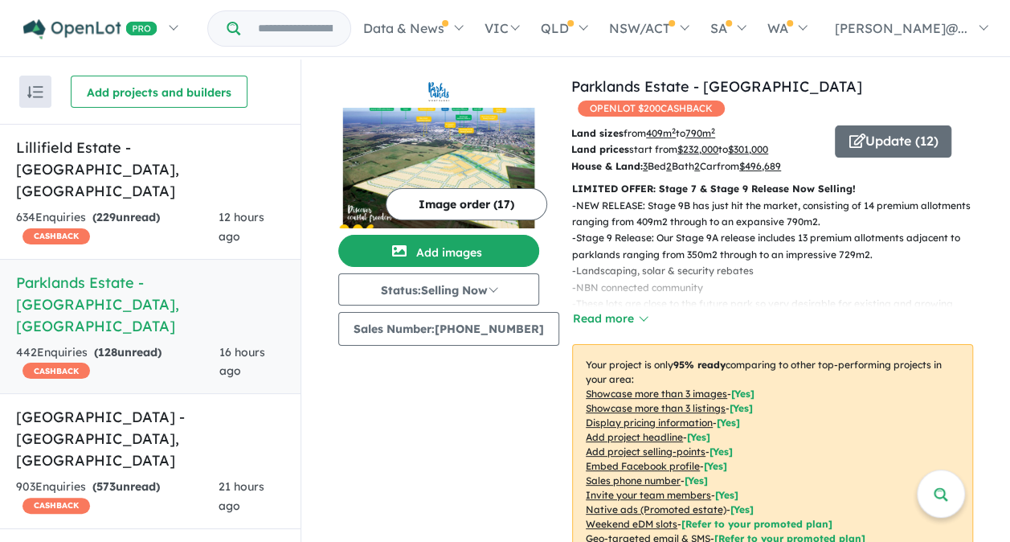
scroll to position [643, 0]
